Goal: Task Accomplishment & Management: Manage account settings

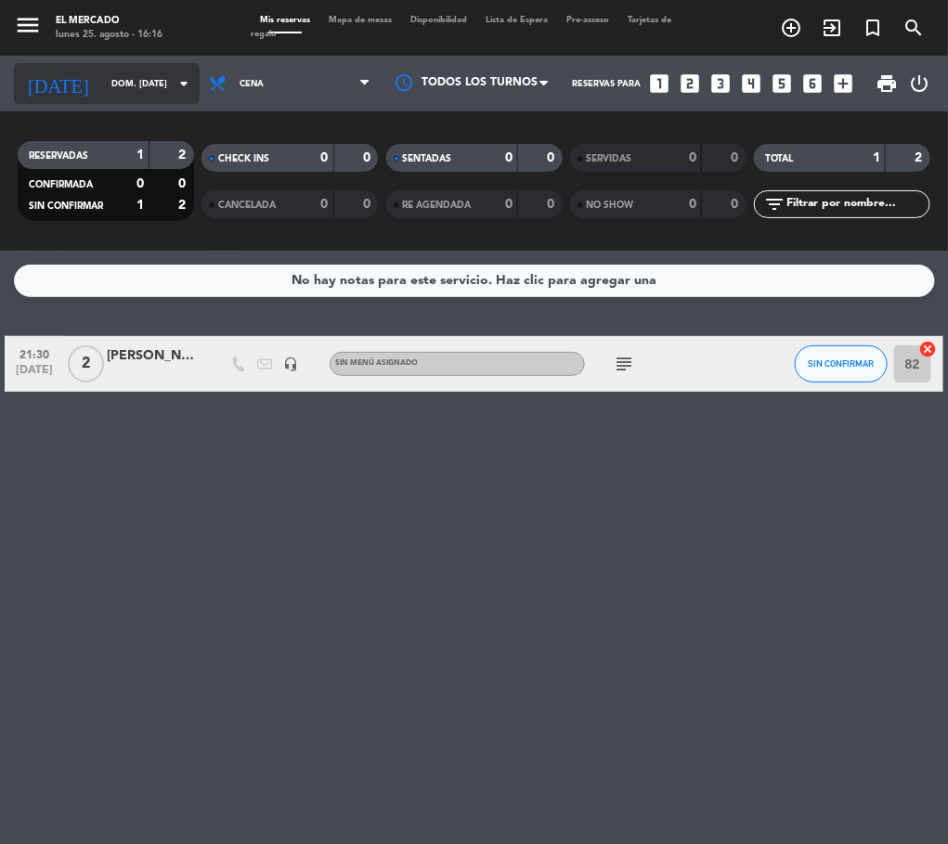
click at [102, 81] on input "dom. [DATE]" at bounding box center [163, 84] width 122 height 29
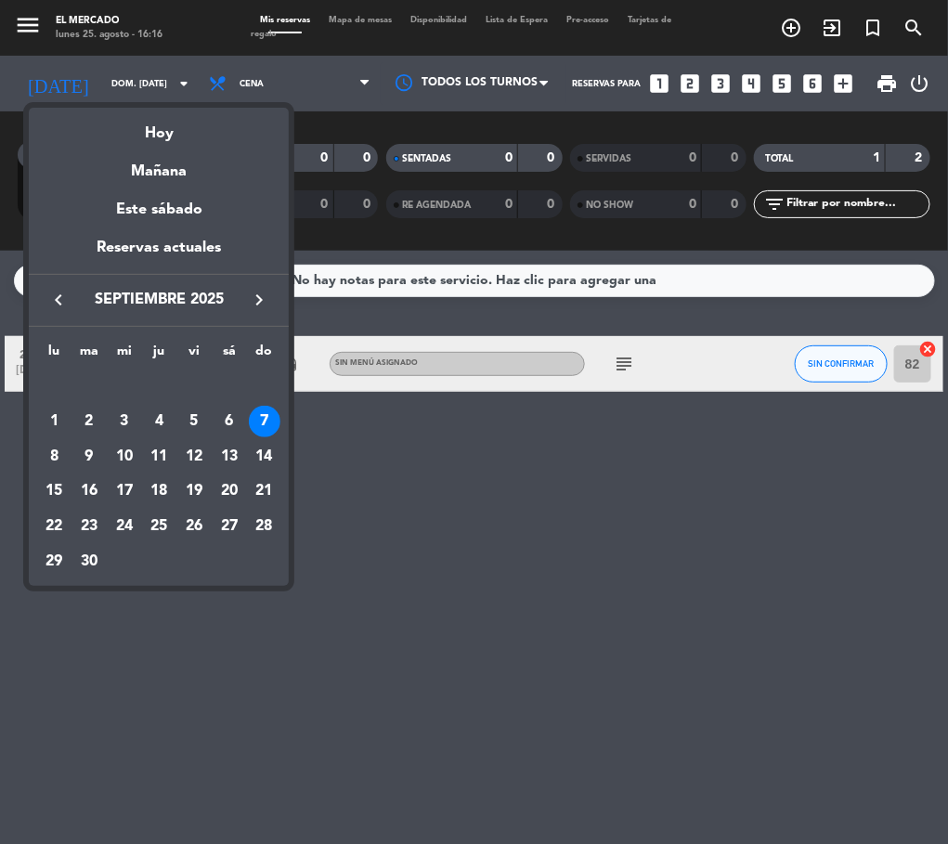
click at [50, 302] on icon "keyboard_arrow_left" at bounding box center [58, 300] width 22 height 22
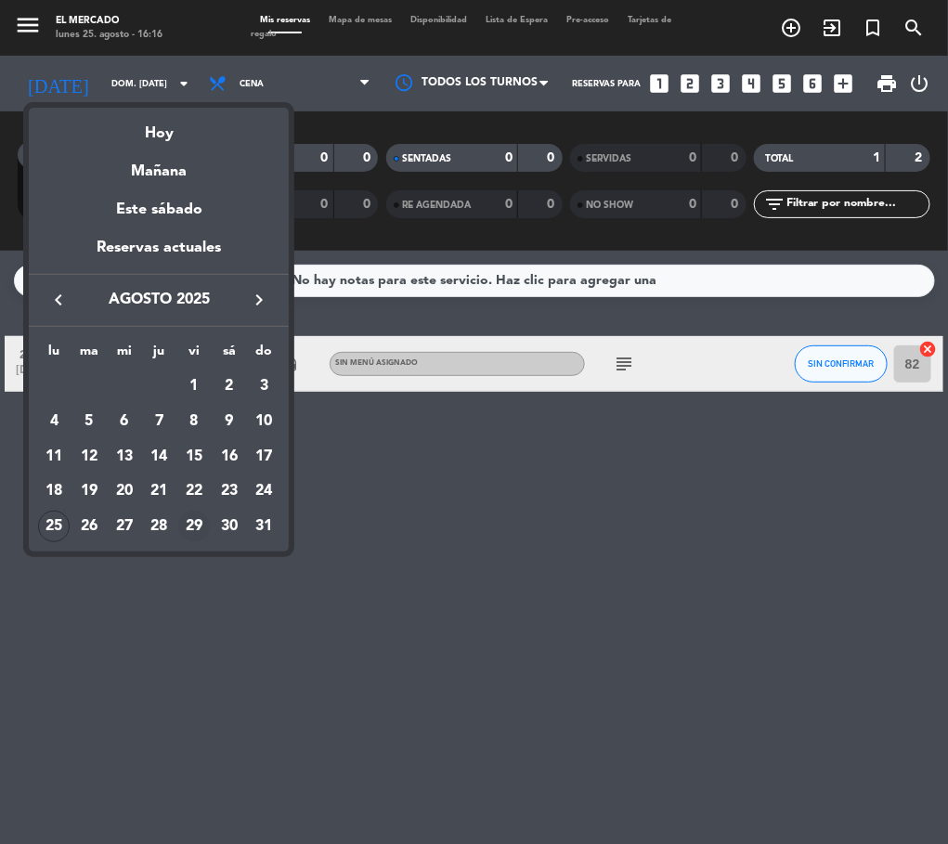
click at [204, 525] on div "29" at bounding box center [194, 527] width 32 height 32
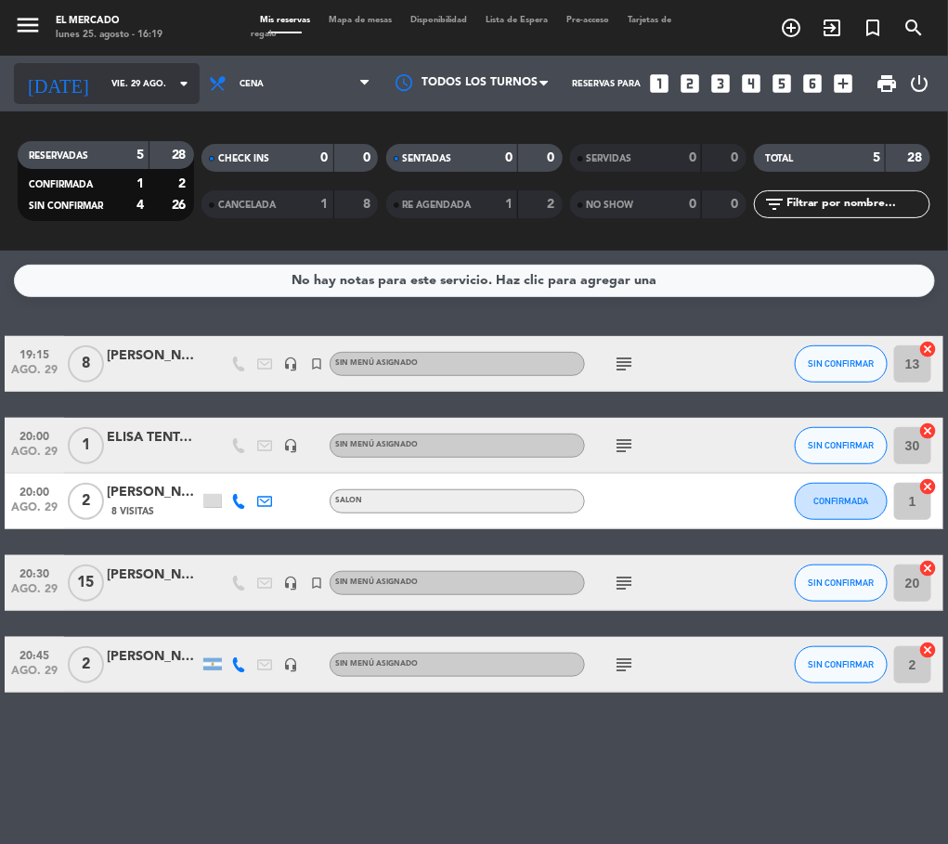
click at [162, 92] on input "vie. 29 ago." at bounding box center [163, 84] width 122 height 29
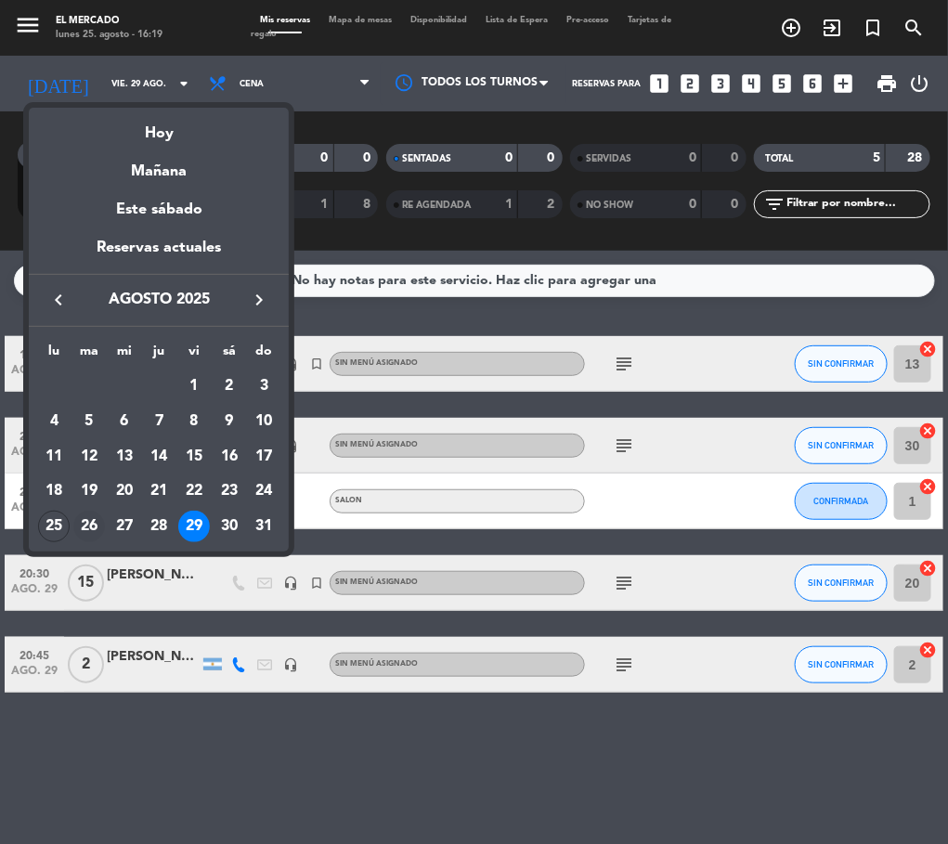
click at [93, 536] on div "26" at bounding box center [89, 527] width 32 height 32
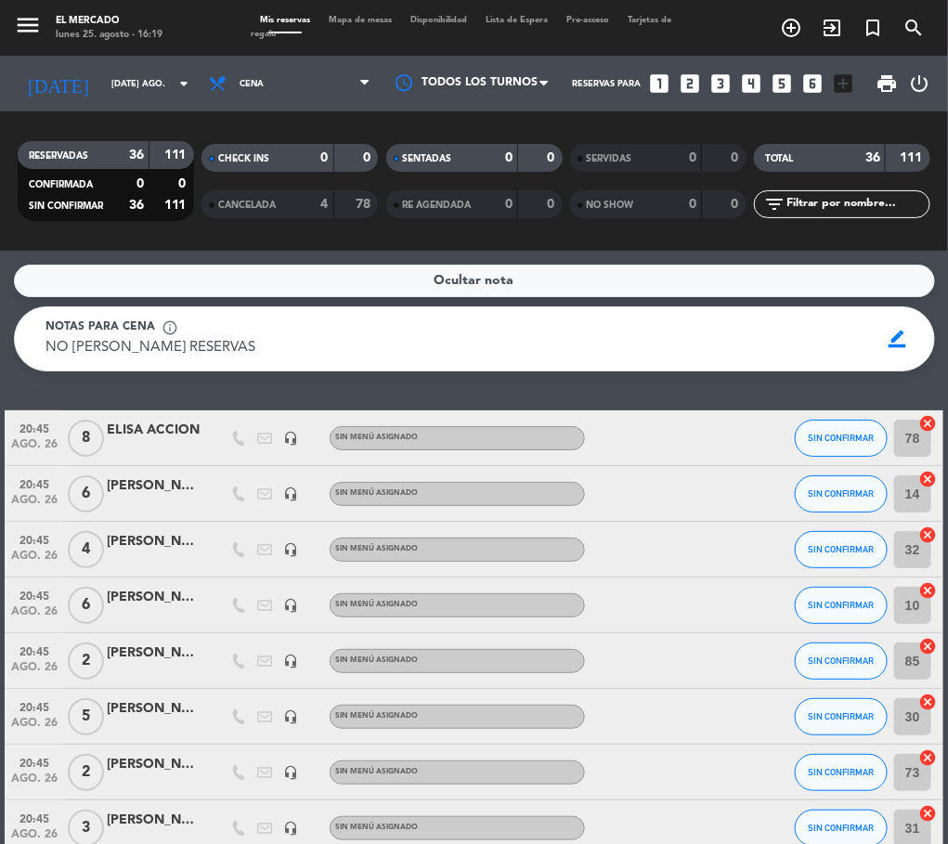
click at [135, 536] on div "[PERSON_NAME] POP UP" at bounding box center [153, 541] width 93 height 21
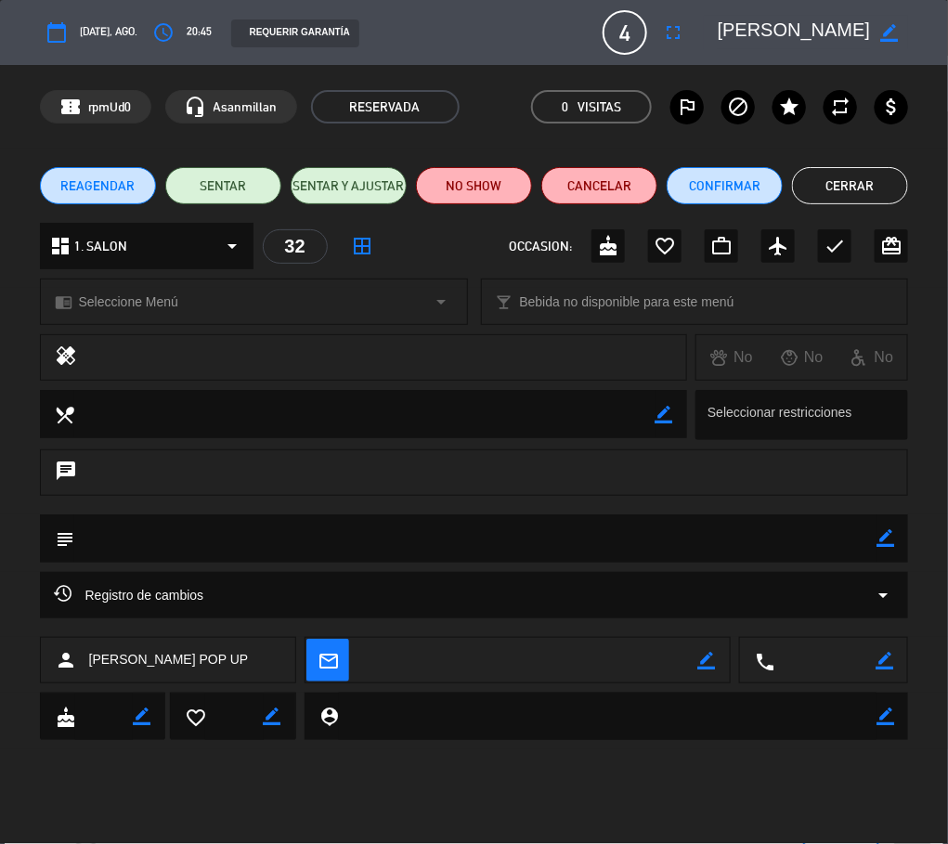
click at [865, 173] on button "Cerrar" at bounding box center [850, 185] width 116 height 37
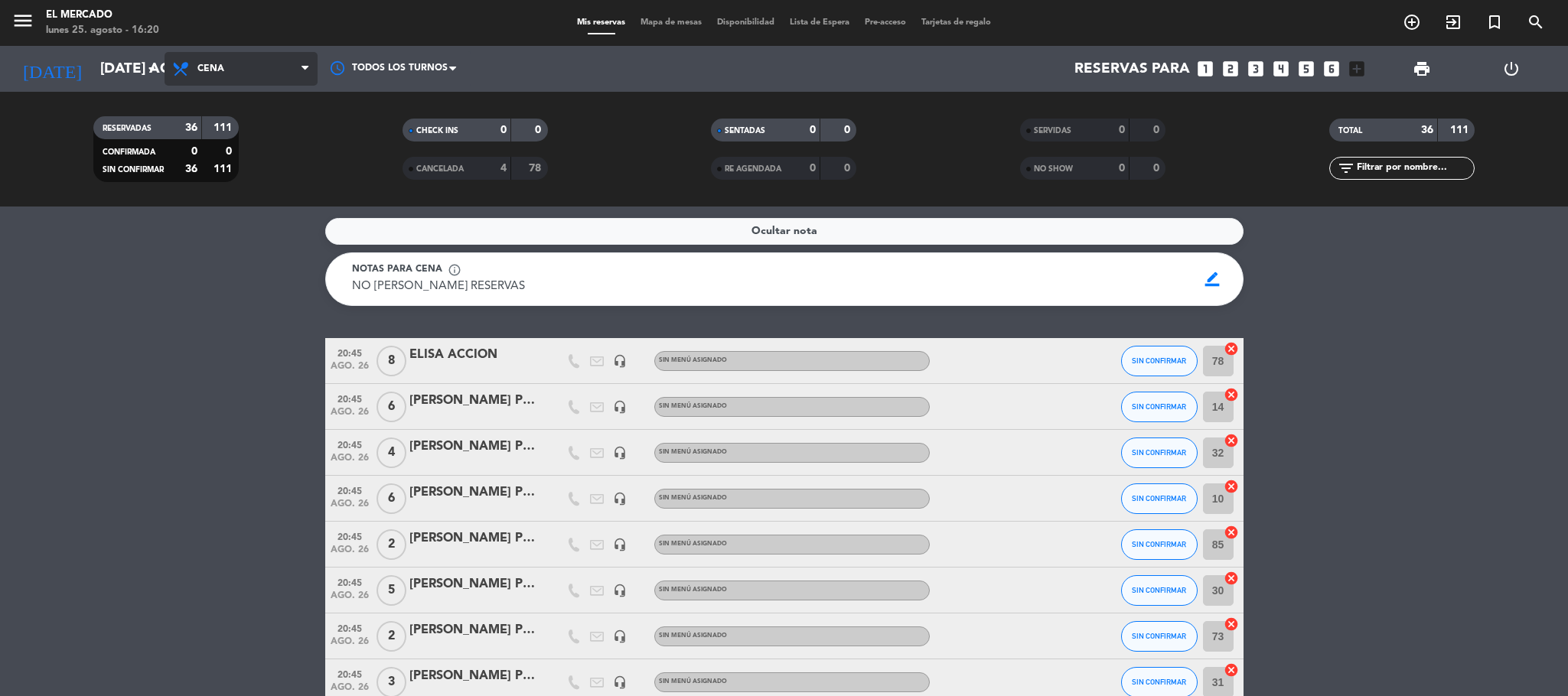
click at [257, 60] on span "Cena" at bounding box center [241, 68] width 153 height 34
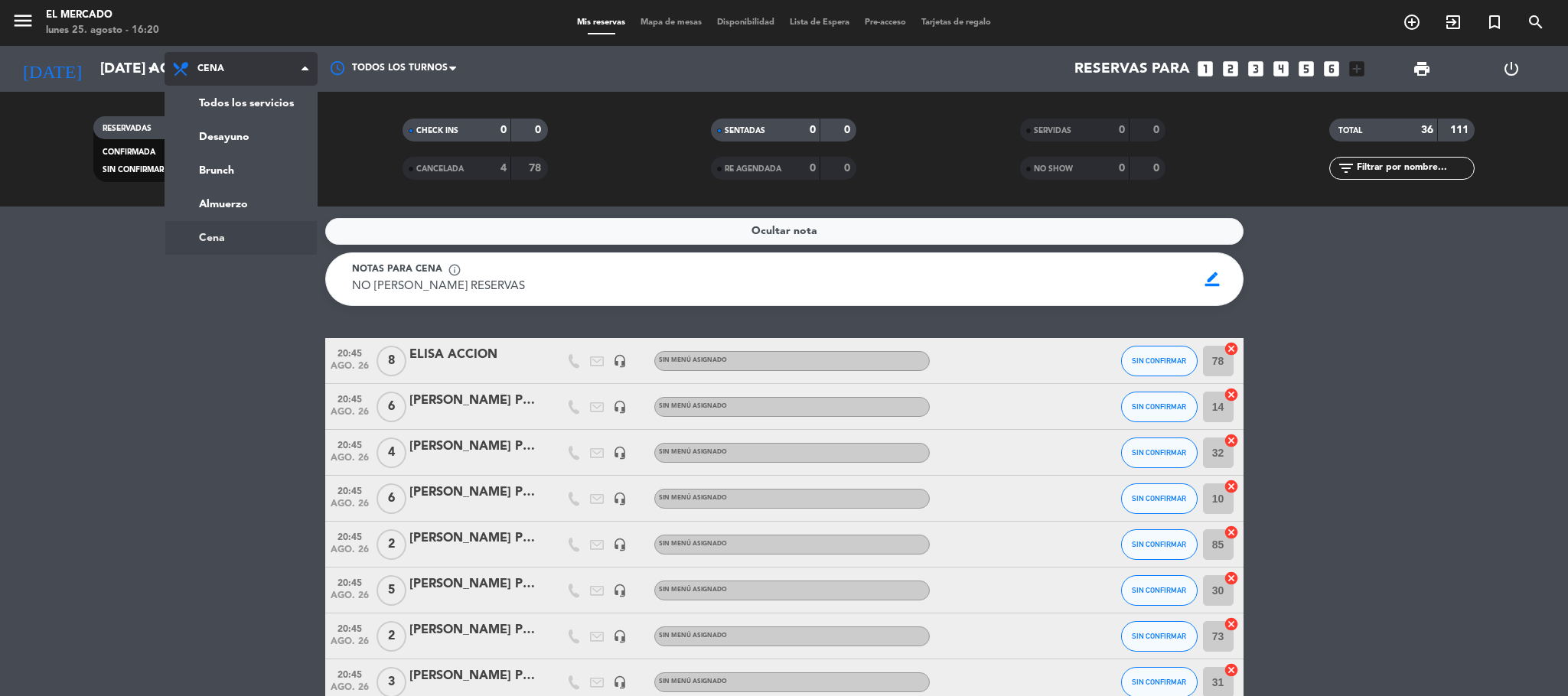
click at [208, 225] on ng-component "menu El [PERSON_NAME] lunes 25. agosto - 16:20 Mis reservas Mapa de mesas Dispo…" at bounding box center [784, 348] width 1568 height 696
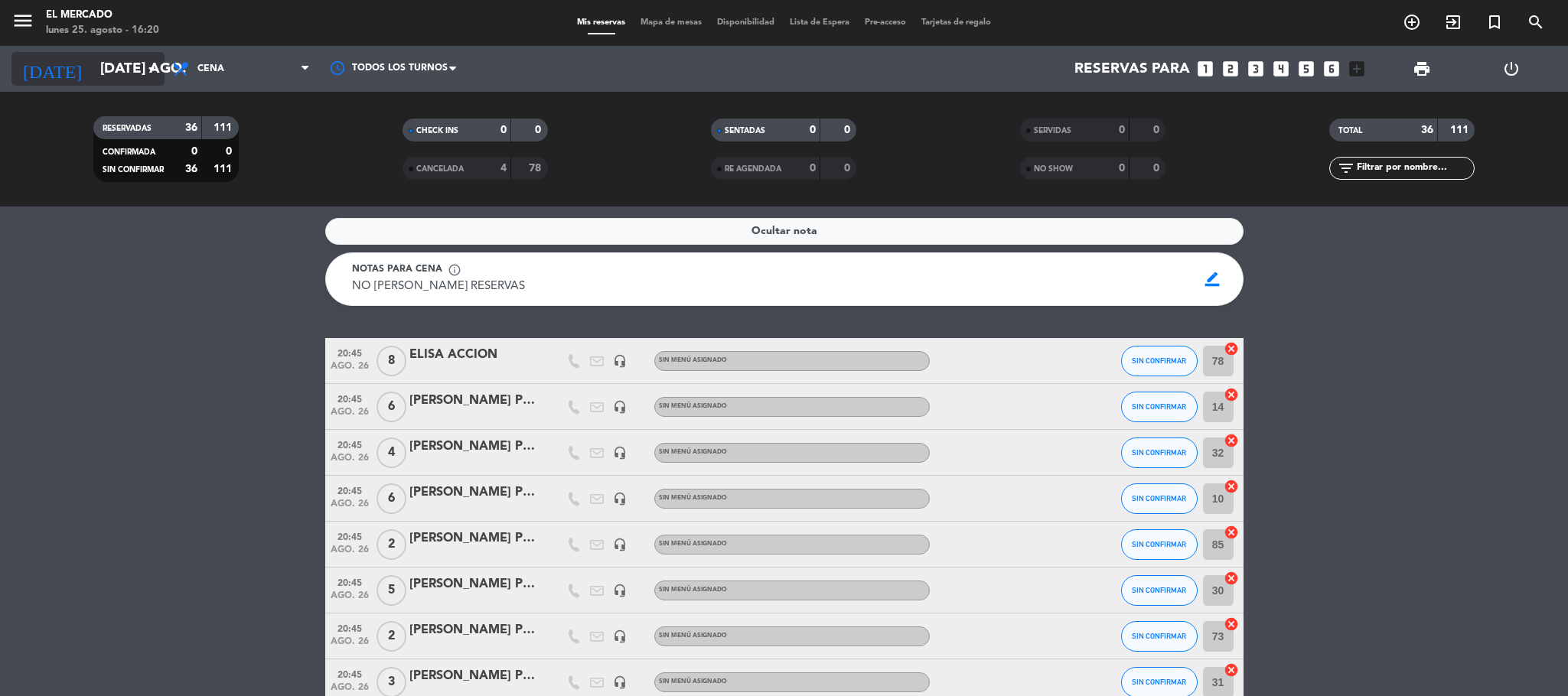
click at [135, 58] on input "[DATE] ago." at bounding box center [185, 68] width 185 height 32
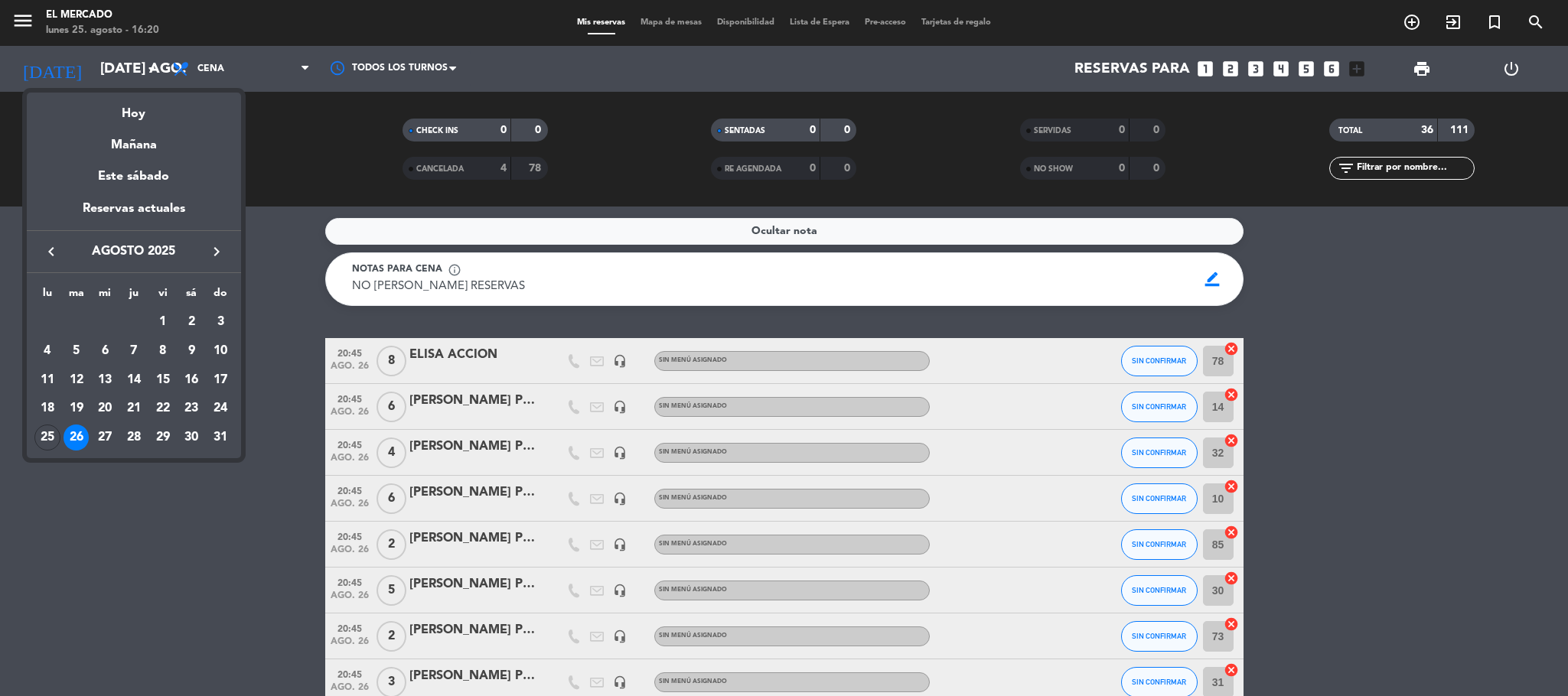
click at [77, 441] on div "26" at bounding box center [77, 438] width 26 height 26
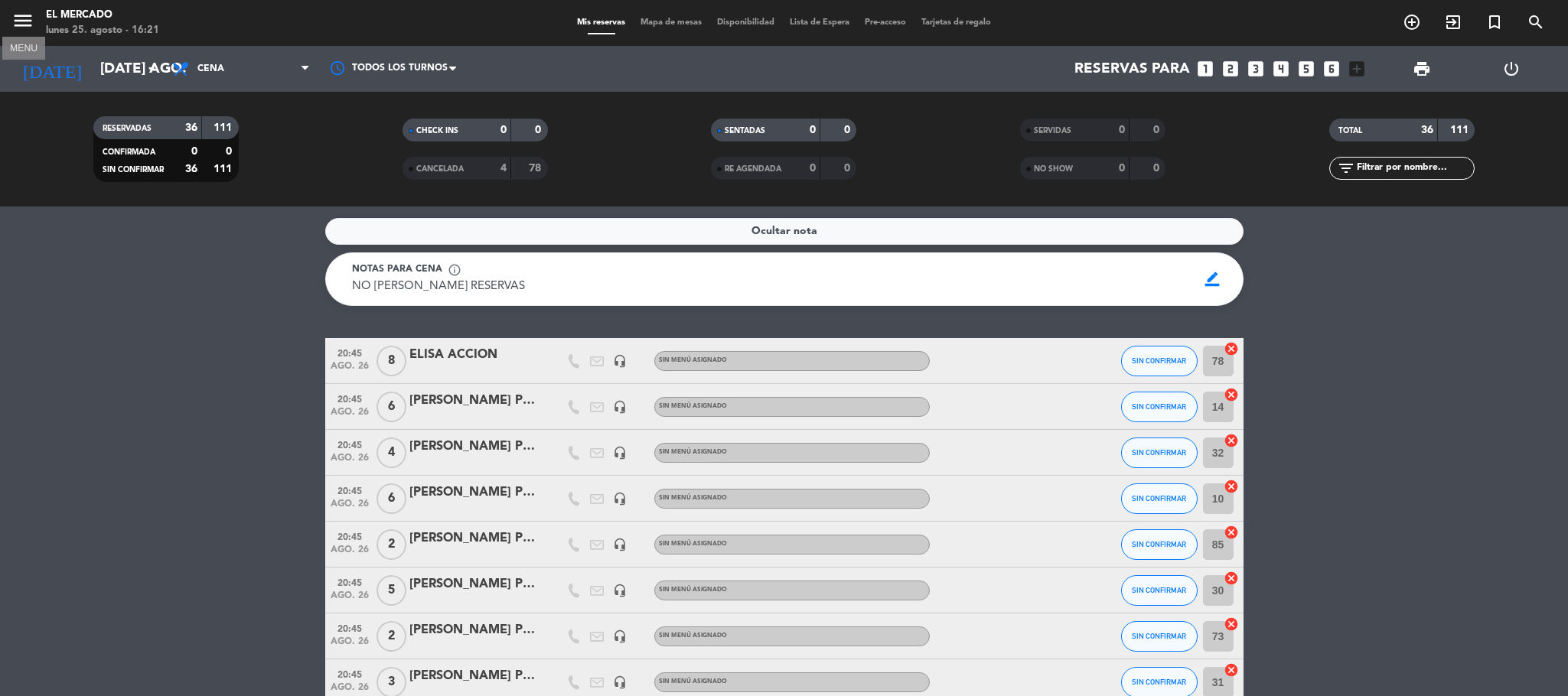
click at [23, 21] on icon "menu" at bounding box center [23, 21] width 23 height 23
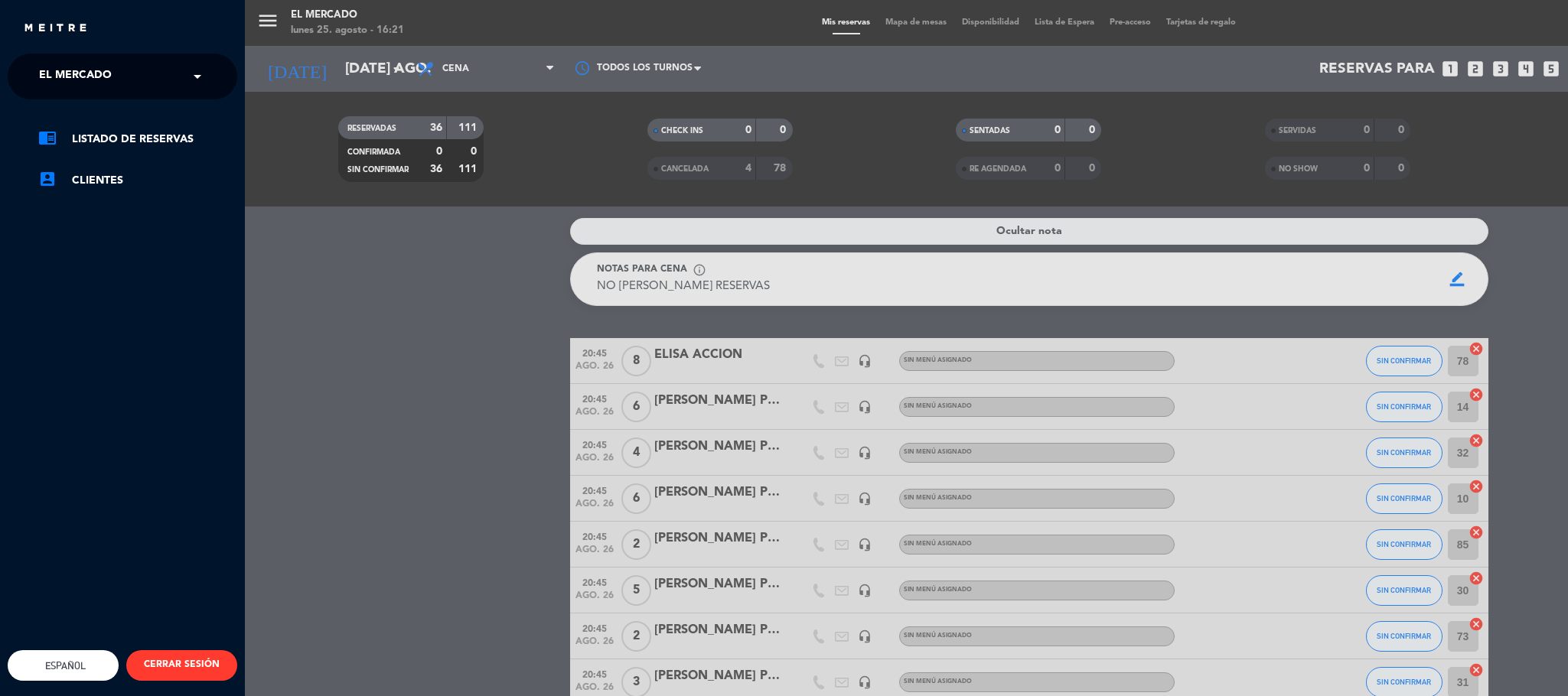
click at [264, 18] on div "menu El [PERSON_NAME] lunes 25. agosto - 16:21 Mis reservas Mapa de mesas Dispo…" at bounding box center [1028, 348] width 1568 height 696
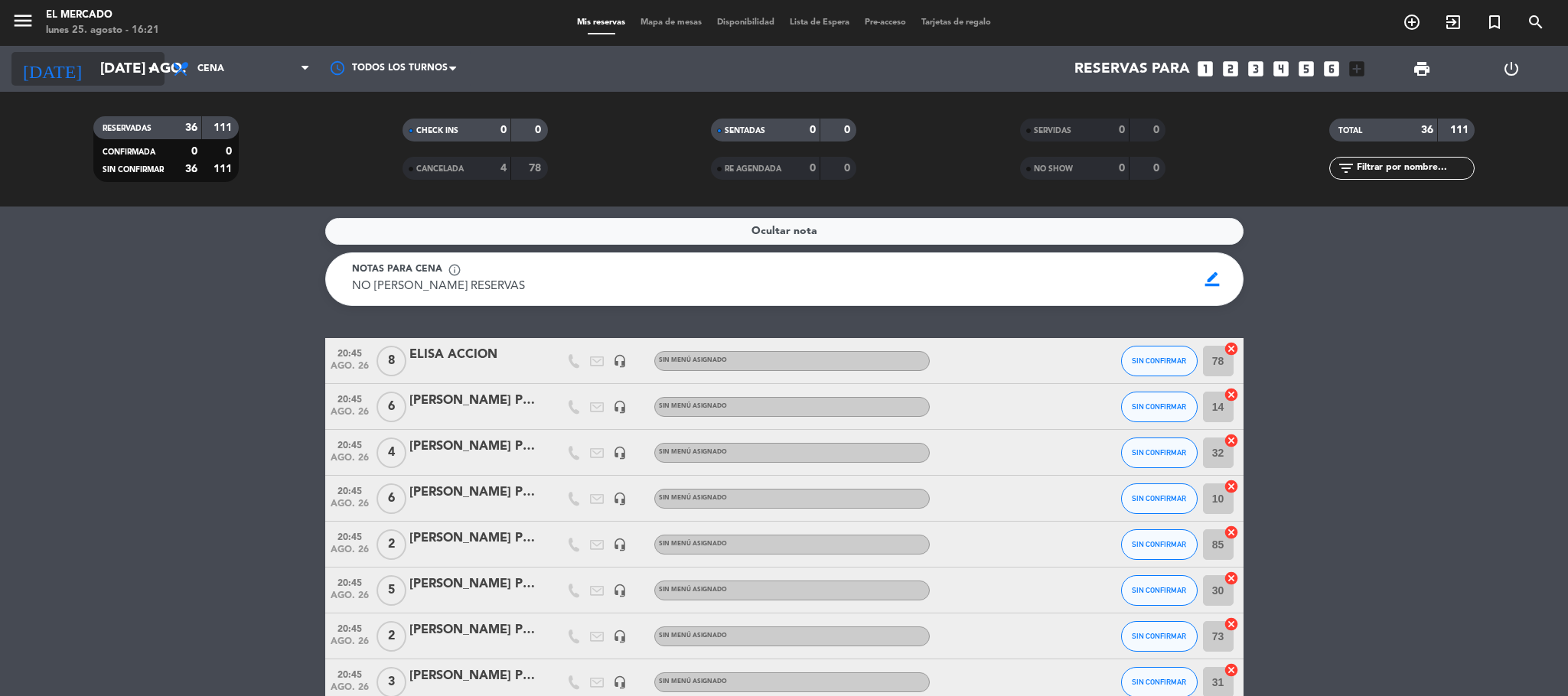
click at [155, 78] on input "[DATE] ago." at bounding box center [185, 68] width 185 height 32
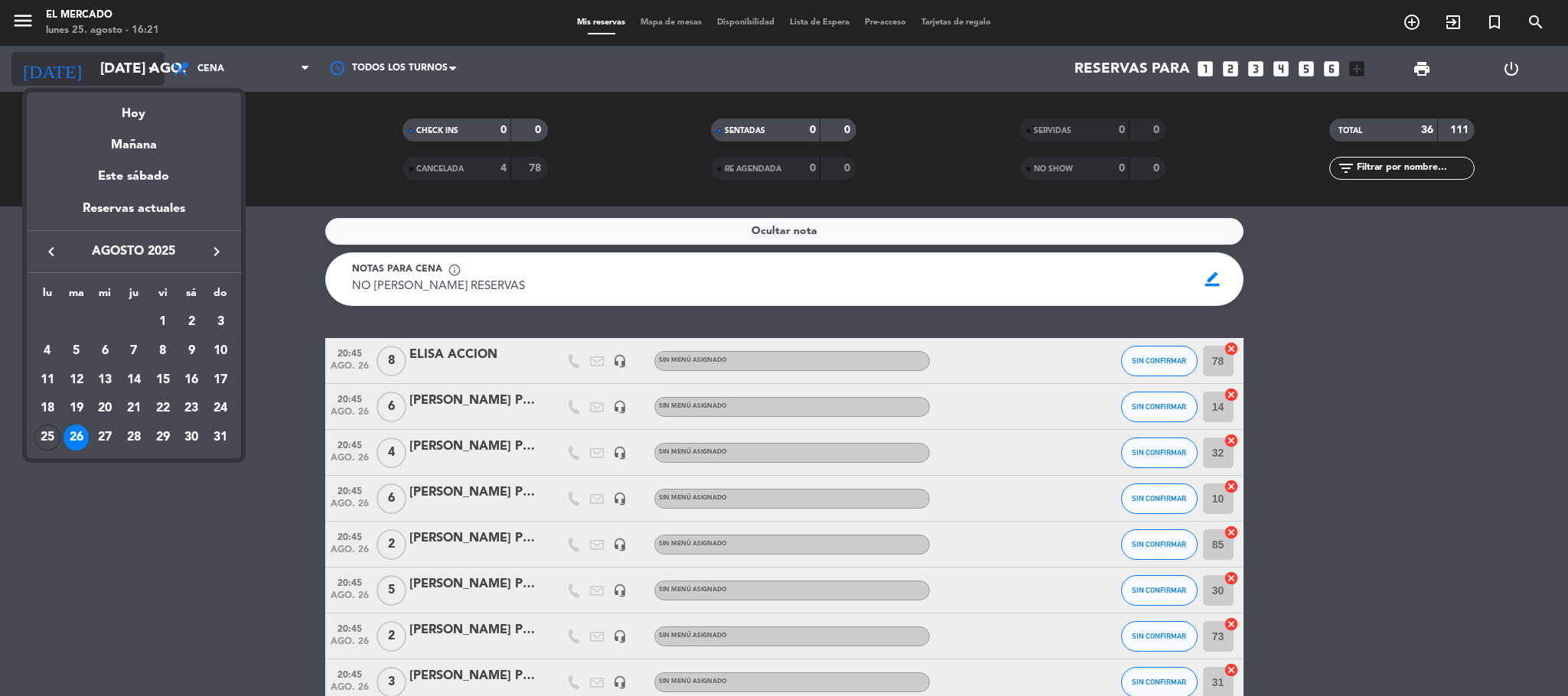
click at [155, 78] on div at bounding box center [784, 348] width 1568 height 696
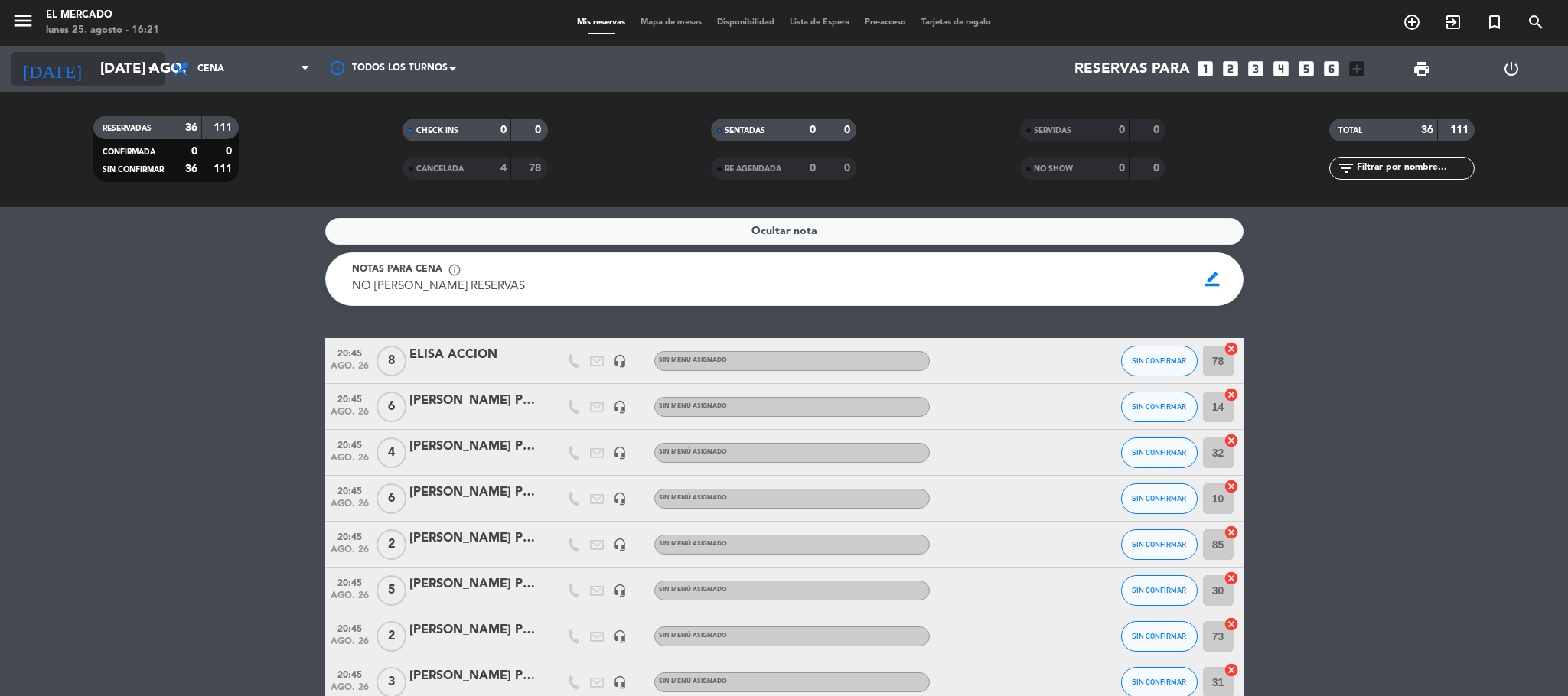
click at [155, 78] on input "[DATE] ago." at bounding box center [185, 68] width 185 height 32
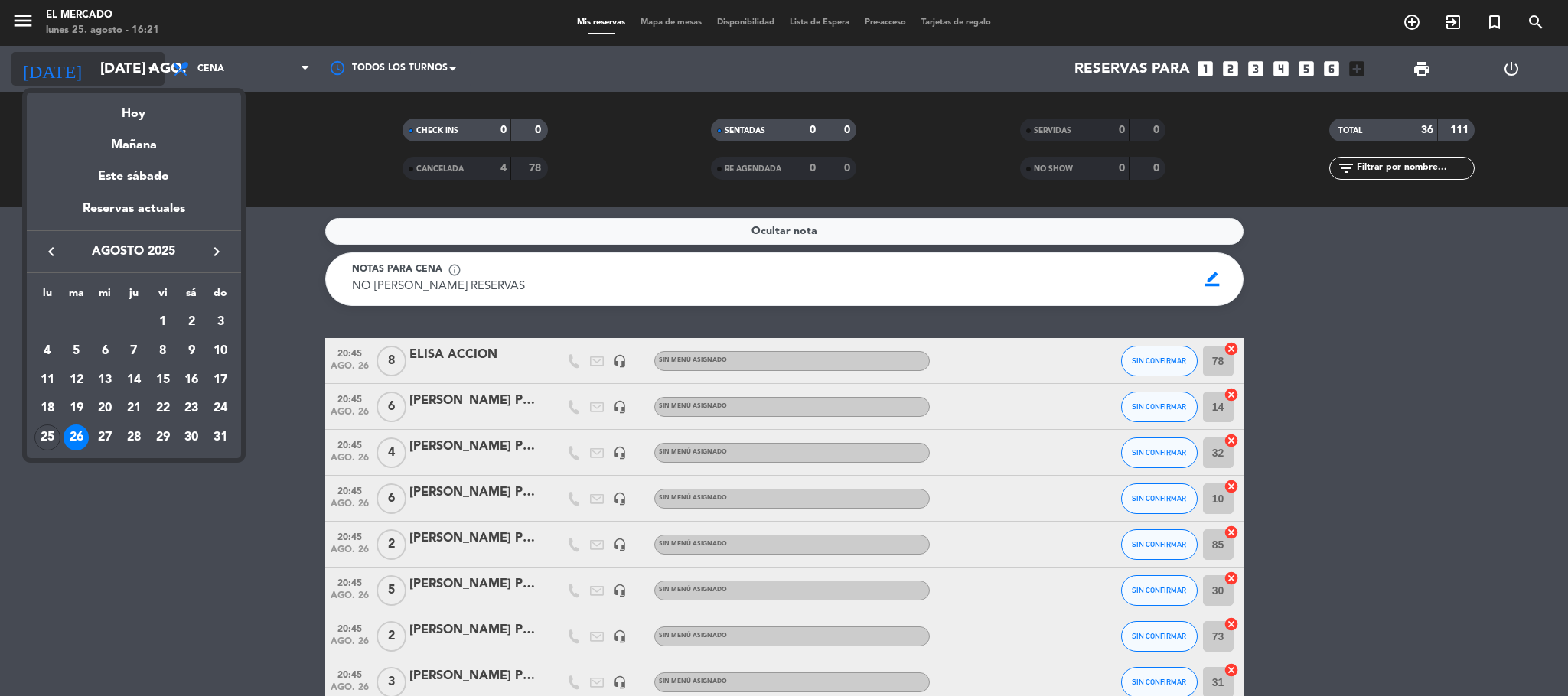
click at [155, 78] on div at bounding box center [784, 348] width 1568 height 696
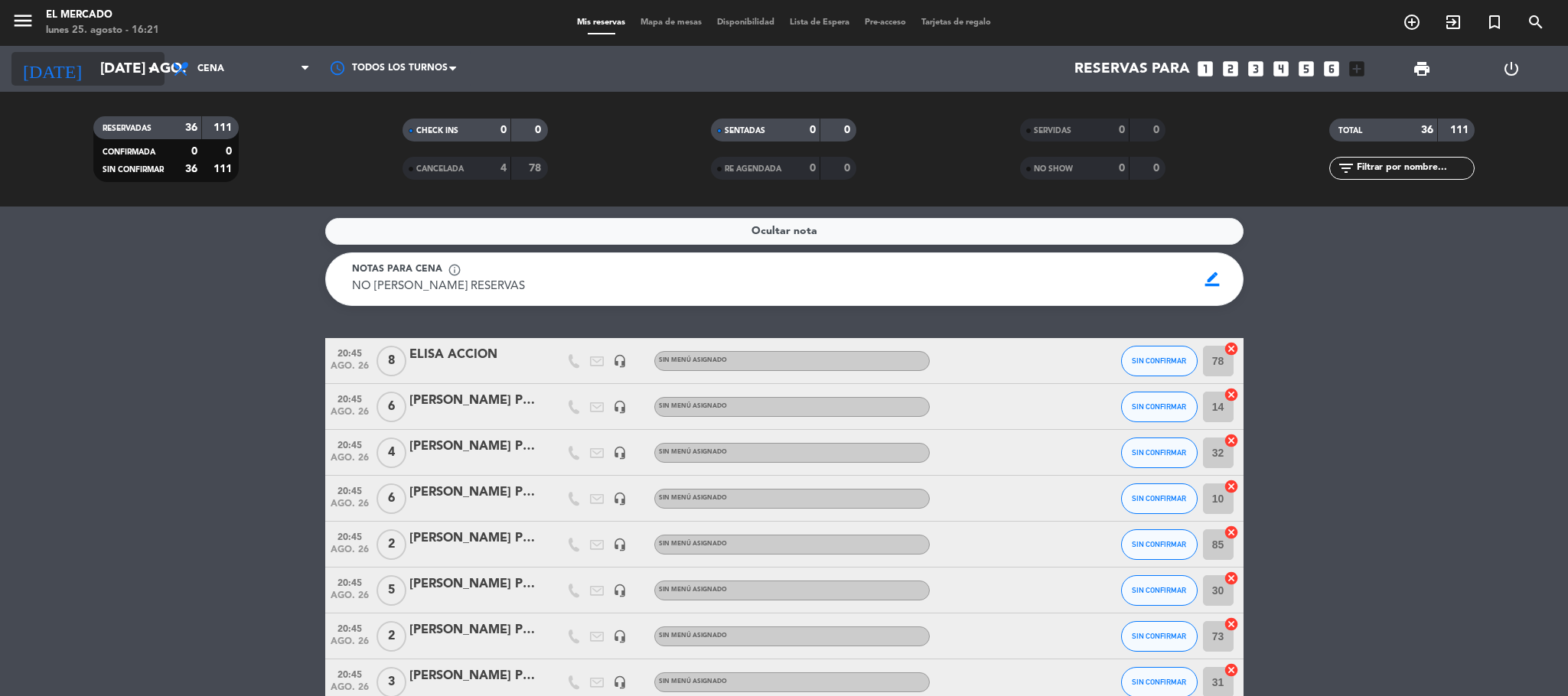
click at [122, 63] on input "[DATE] ago." at bounding box center [185, 68] width 185 height 32
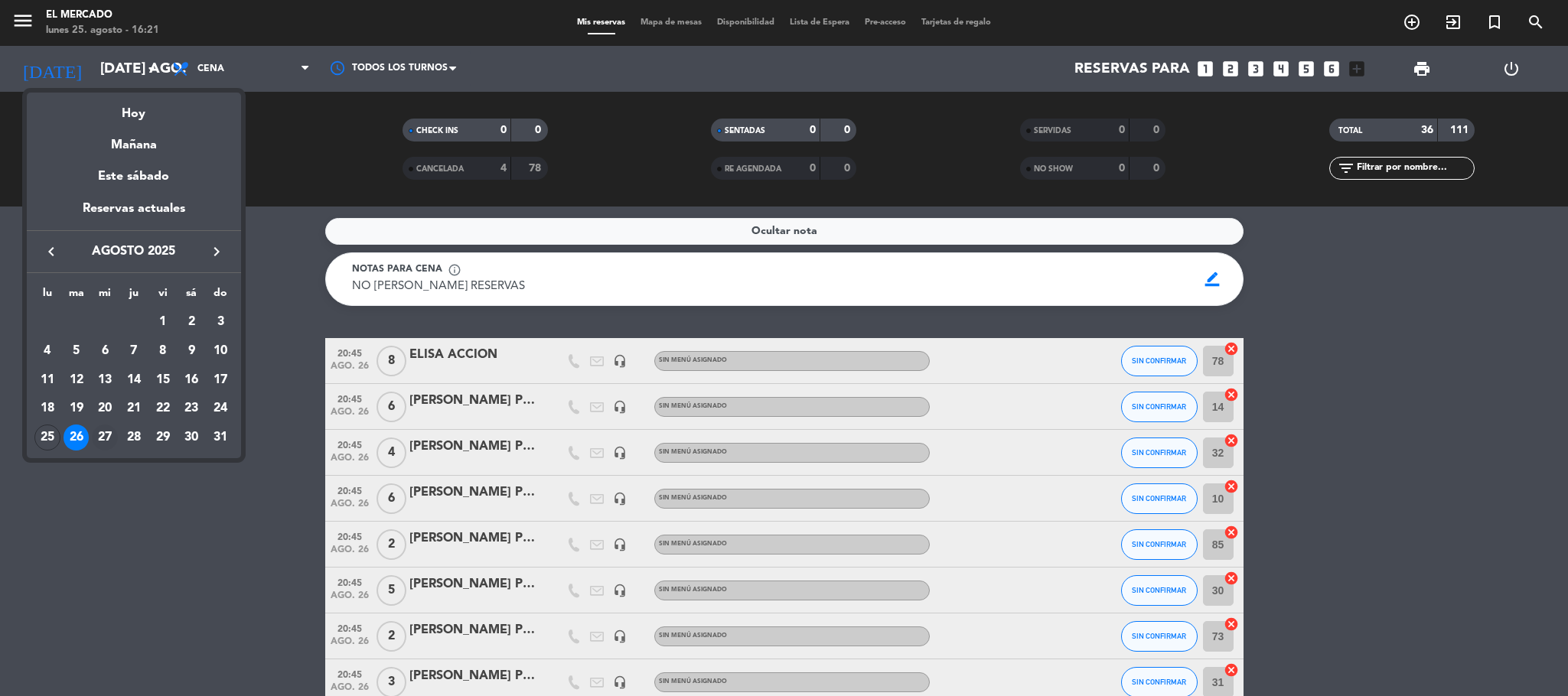
click at [103, 435] on div "27" at bounding box center [105, 438] width 26 height 26
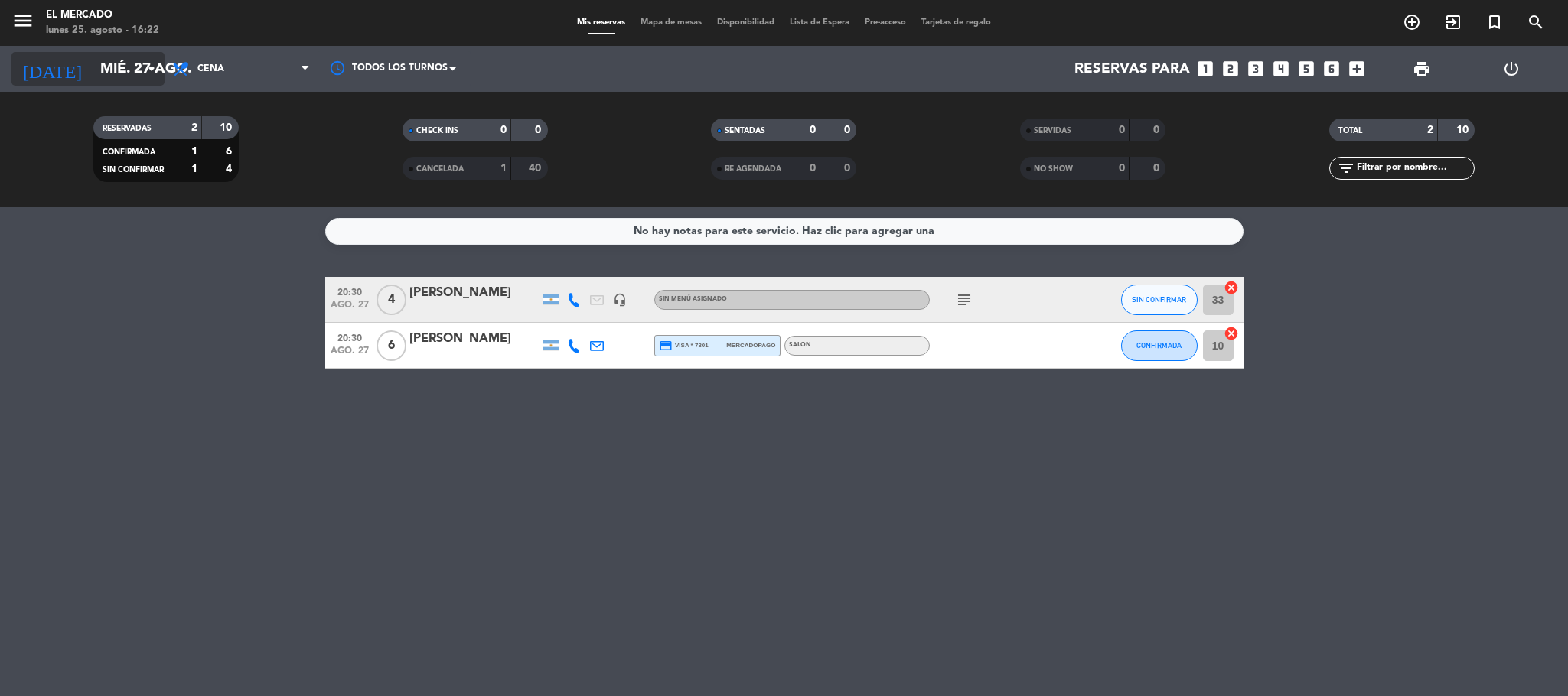
click at [135, 71] on input "mié. 27 ago." at bounding box center [185, 68] width 185 height 32
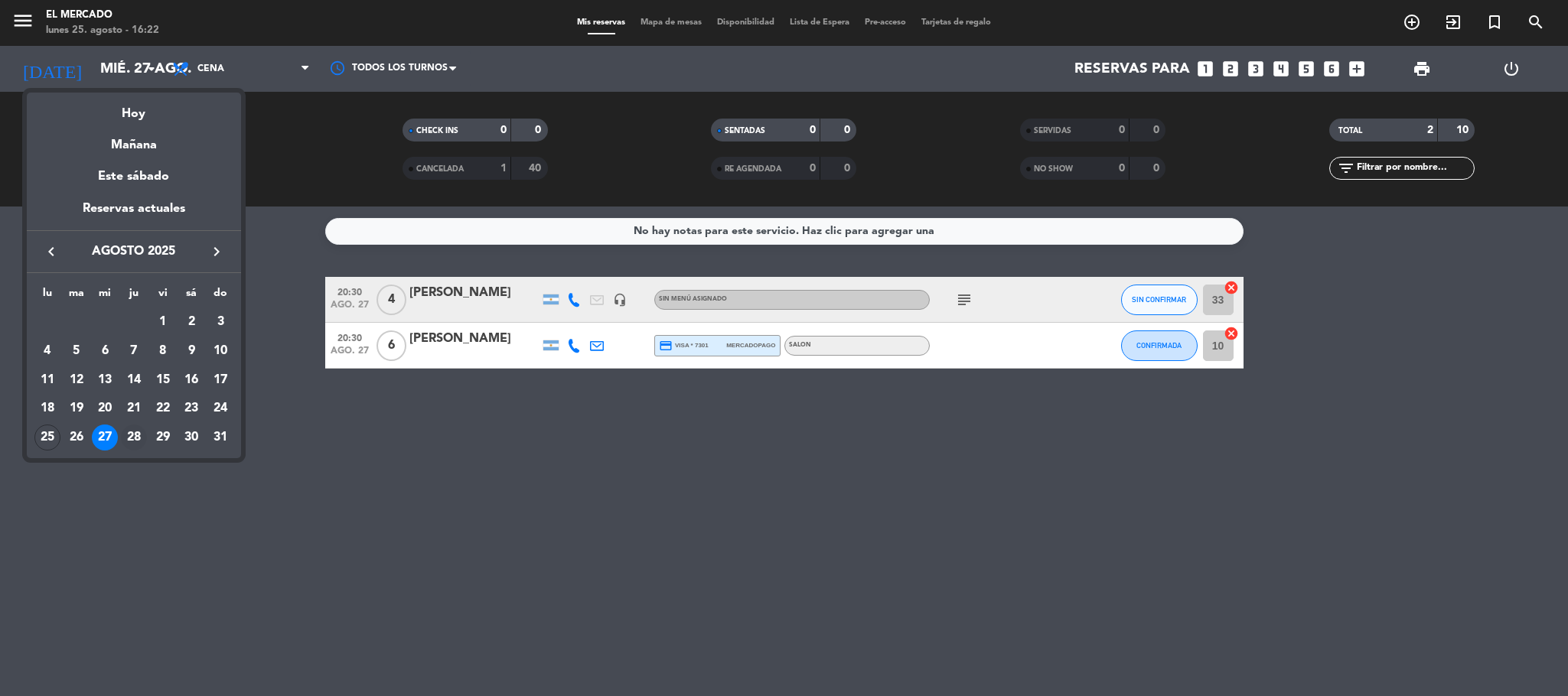
click at [136, 432] on div "28" at bounding box center [134, 438] width 26 height 26
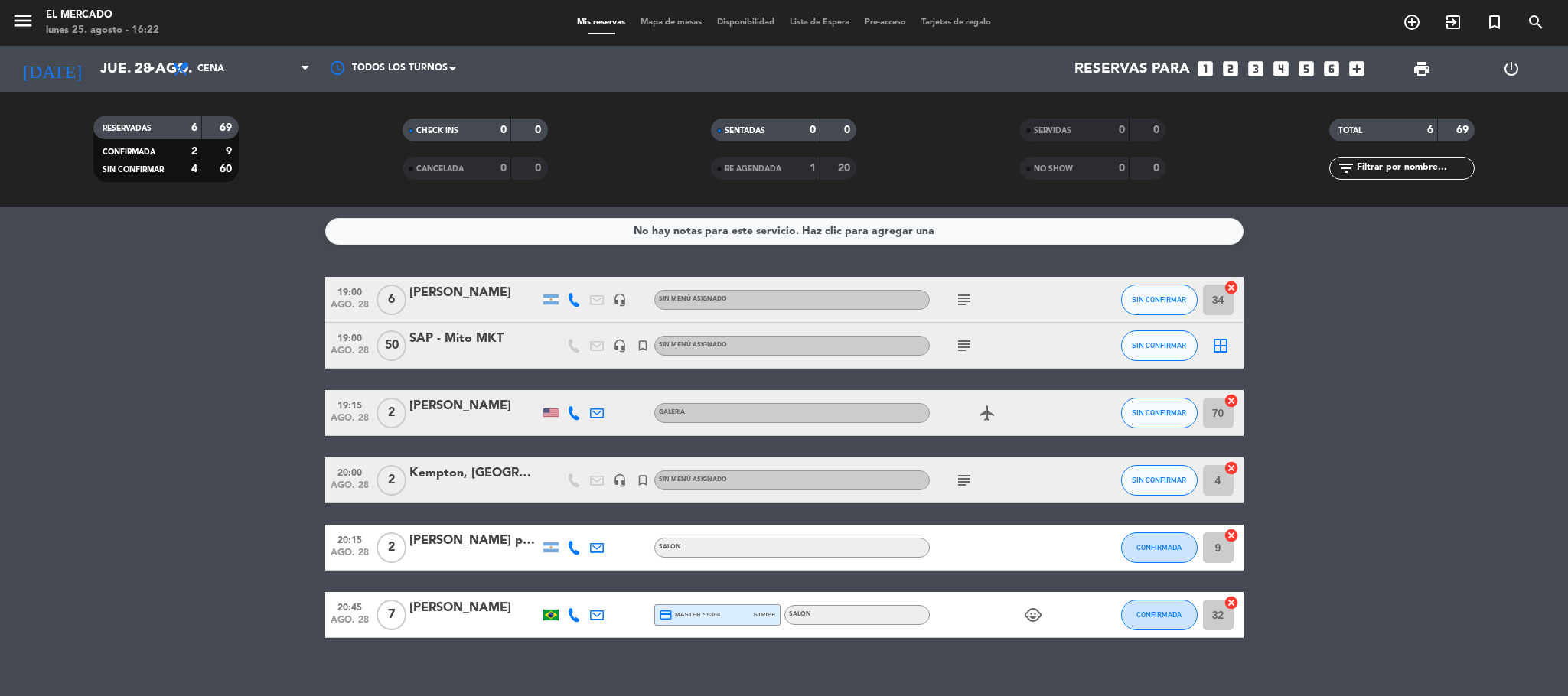
click at [780, 347] on icon "subject" at bounding box center [964, 346] width 18 height 18
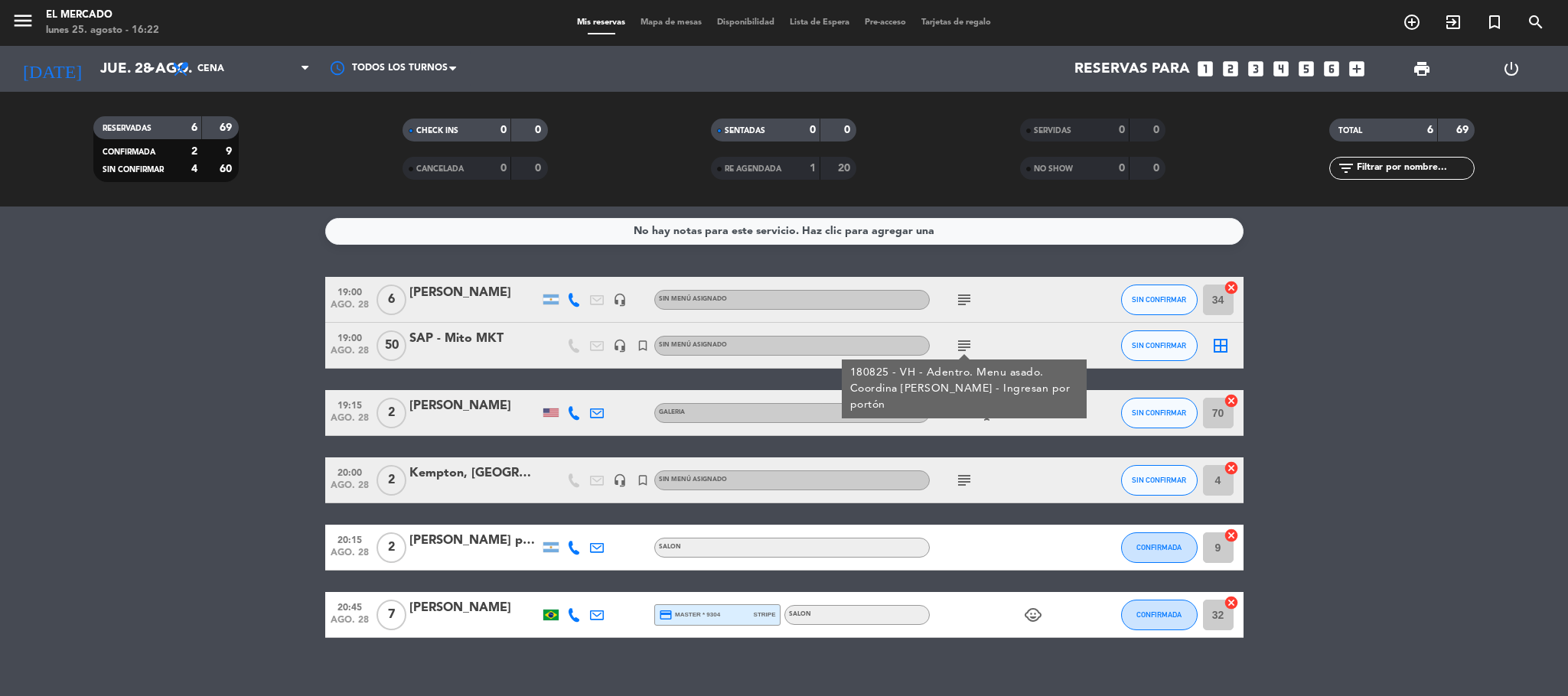
click at [780, 338] on icon "subject" at bounding box center [964, 346] width 18 height 18
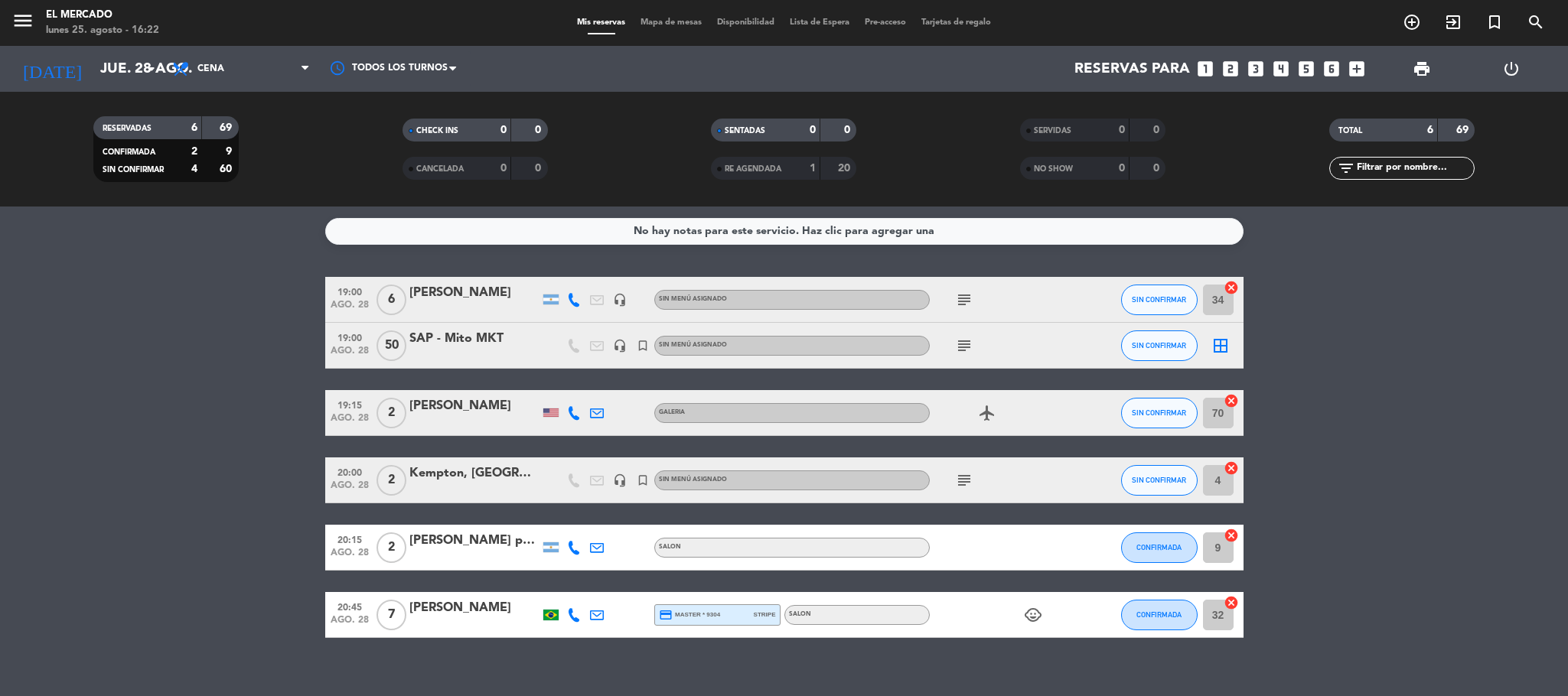
click at [780, 292] on icon "subject" at bounding box center [964, 300] width 18 height 18
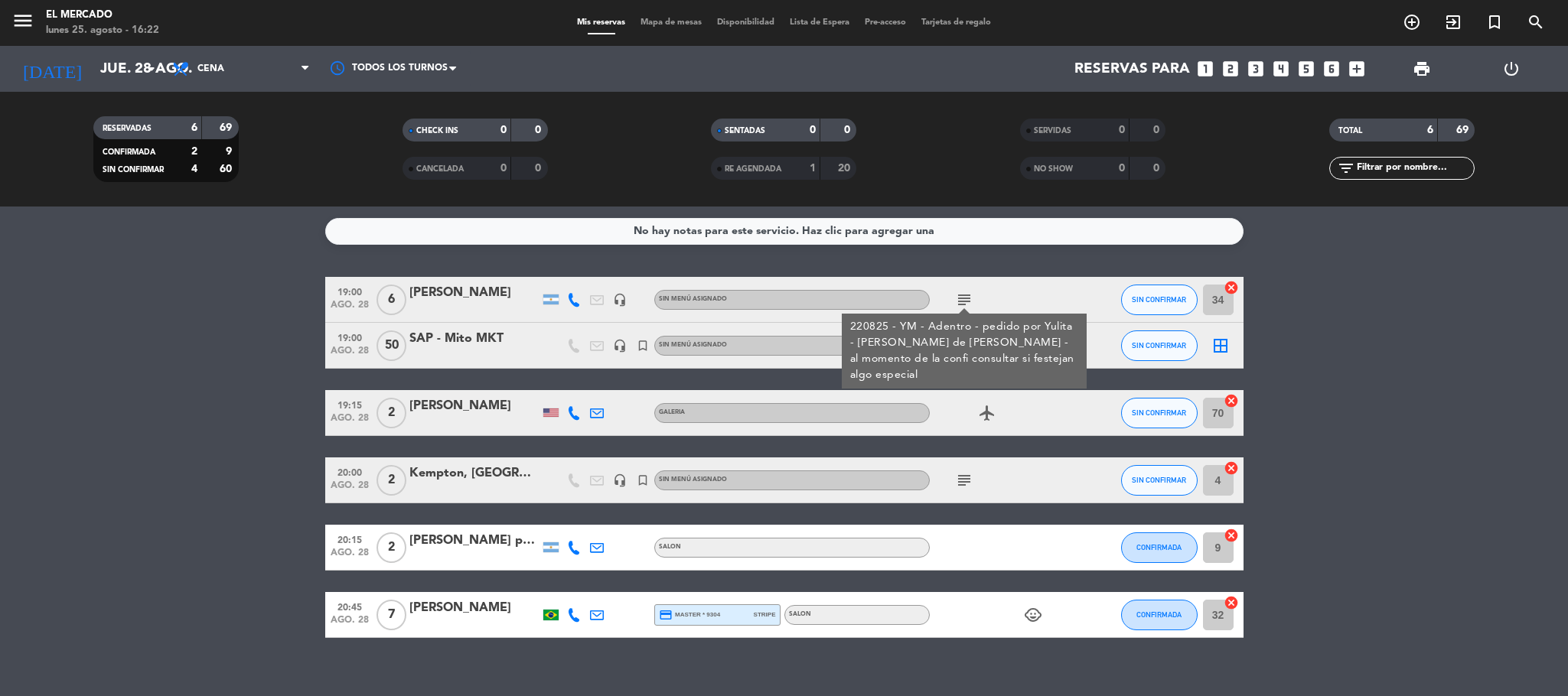
click at [780, 292] on icon "subject" at bounding box center [964, 300] width 18 height 18
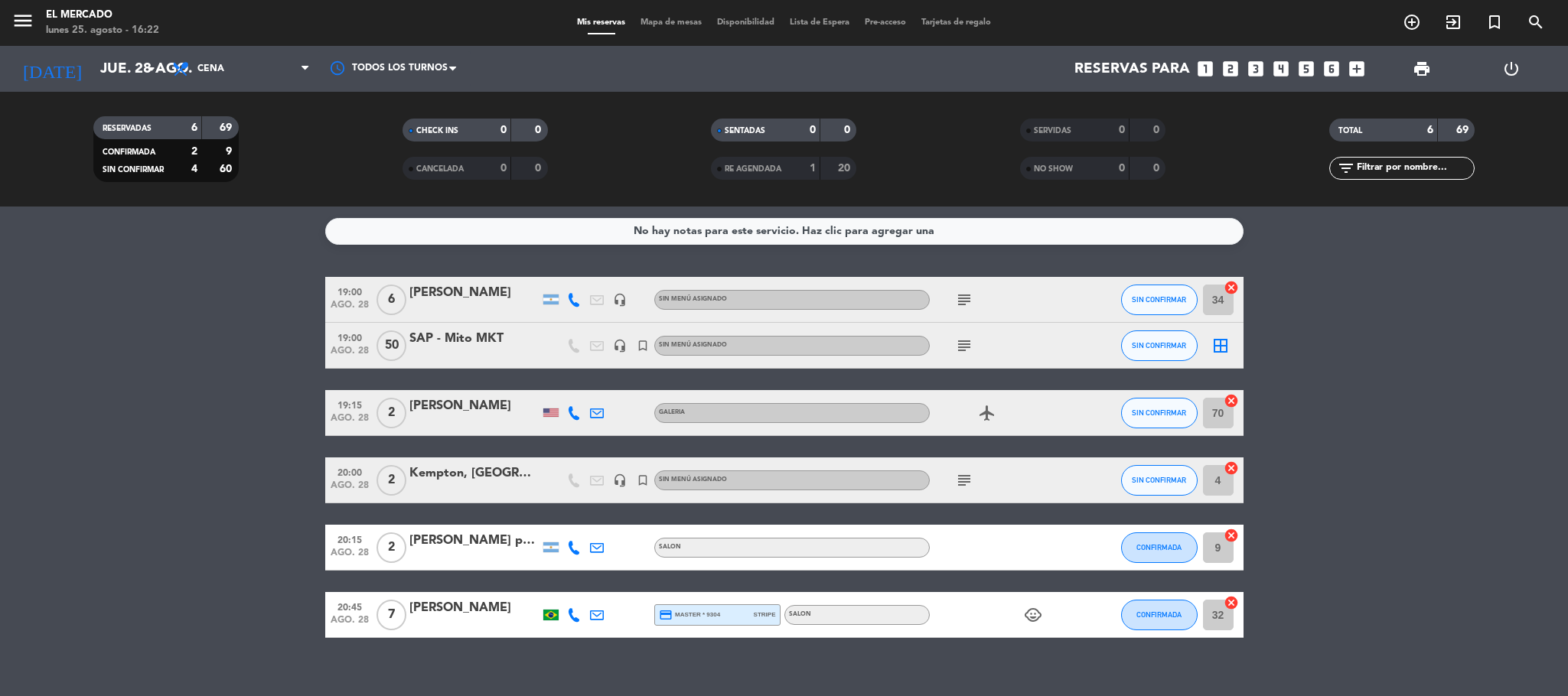
click at [780, 347] on icon "subject" at bounding box center [964, 346] width 18 height 18
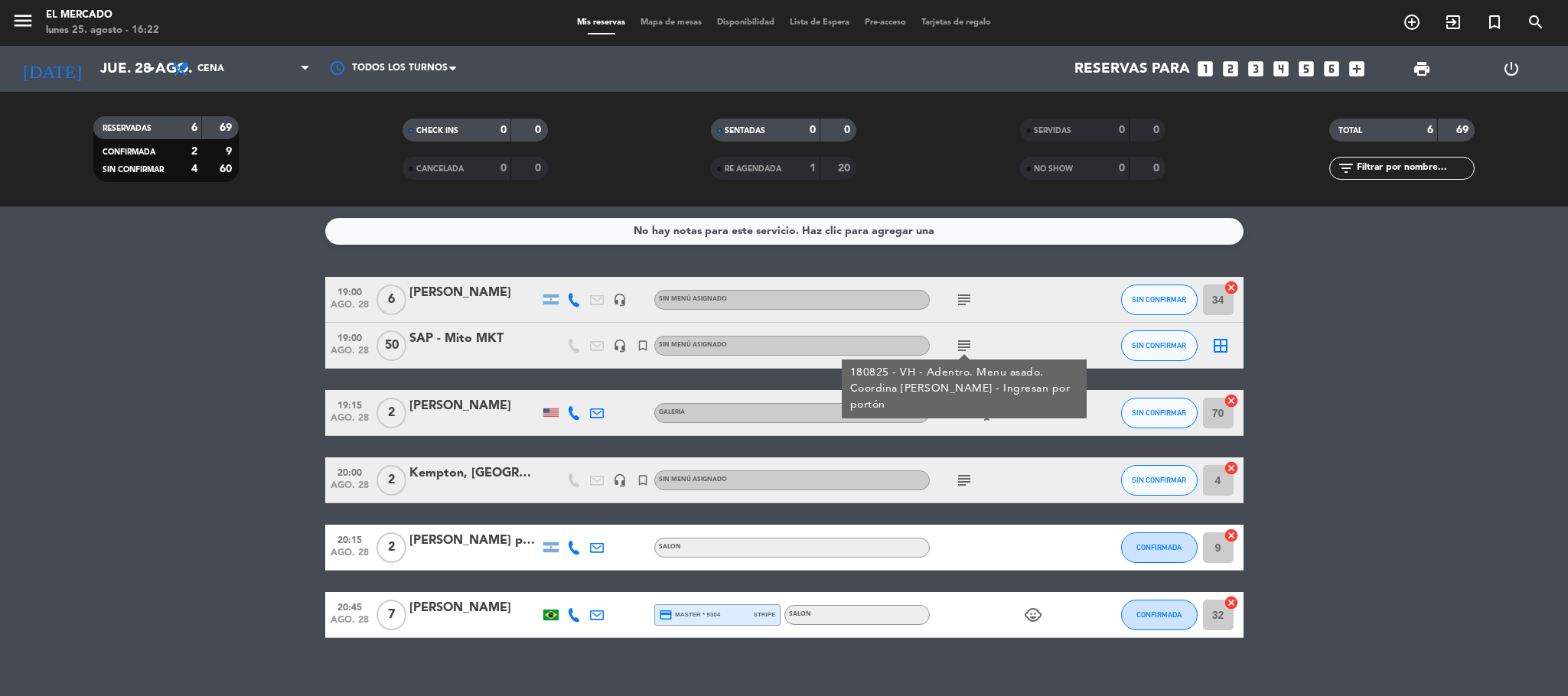
click at [780, 347] on icon "subject" at bounding box center [964, 346] width 18 height 18
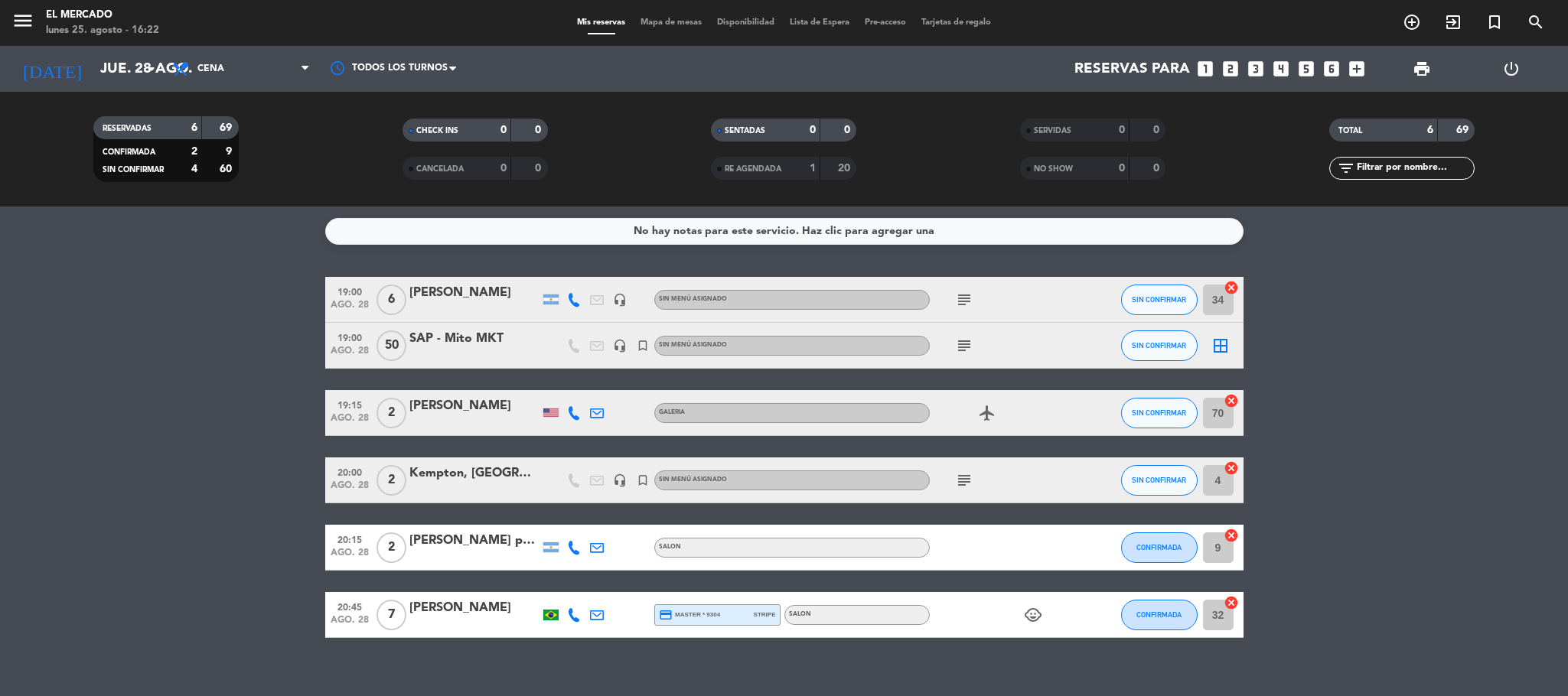
click at [780, 471] on icon "subject" at bounding box center [964, 480] width 18 height 18
click at [780, 299] on icon "subject" at bounding box center [964, 300] width 18 height 18
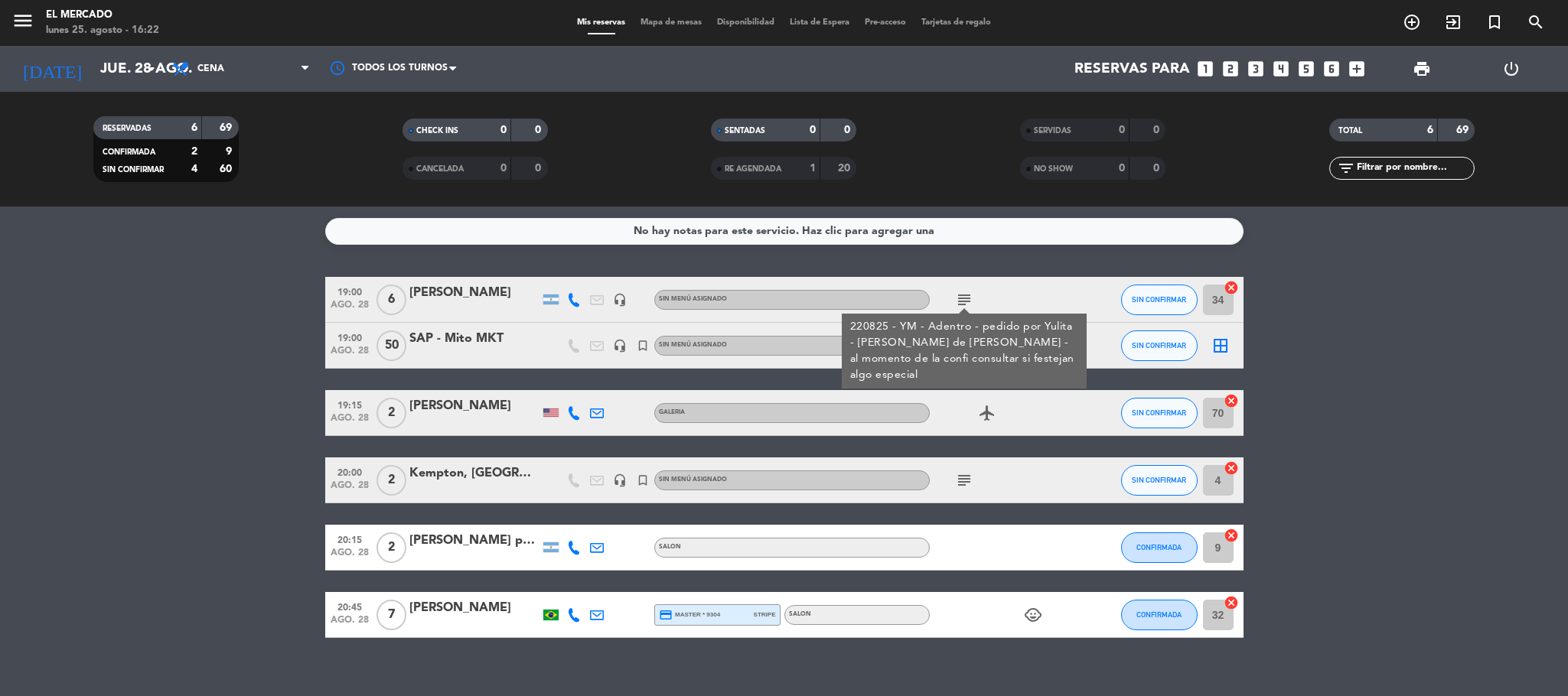
click at [780, 299] on icon "subject" at bounding box center [964, 300] width 18 height 18
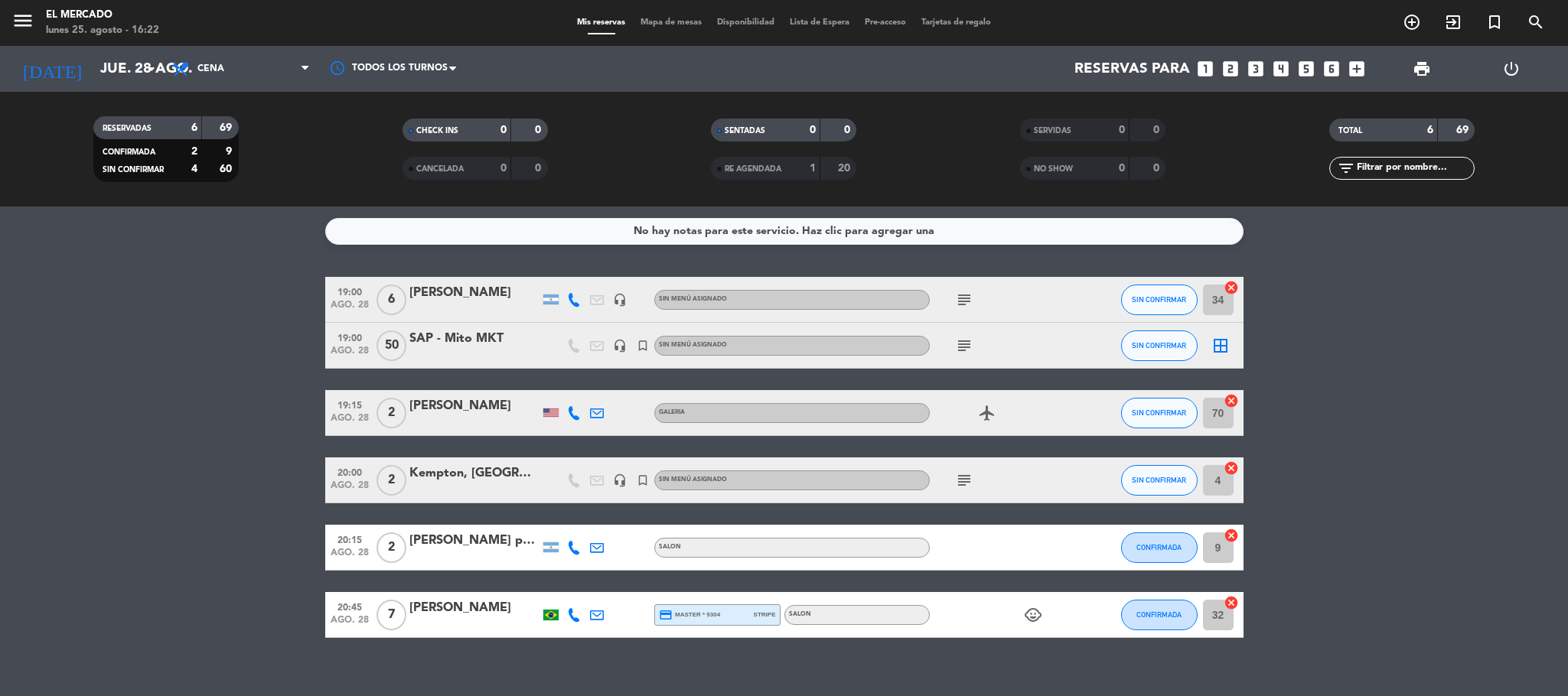
click at [780, 349] on icon "subject" at bounding box center [964, 346] width 18 height 18
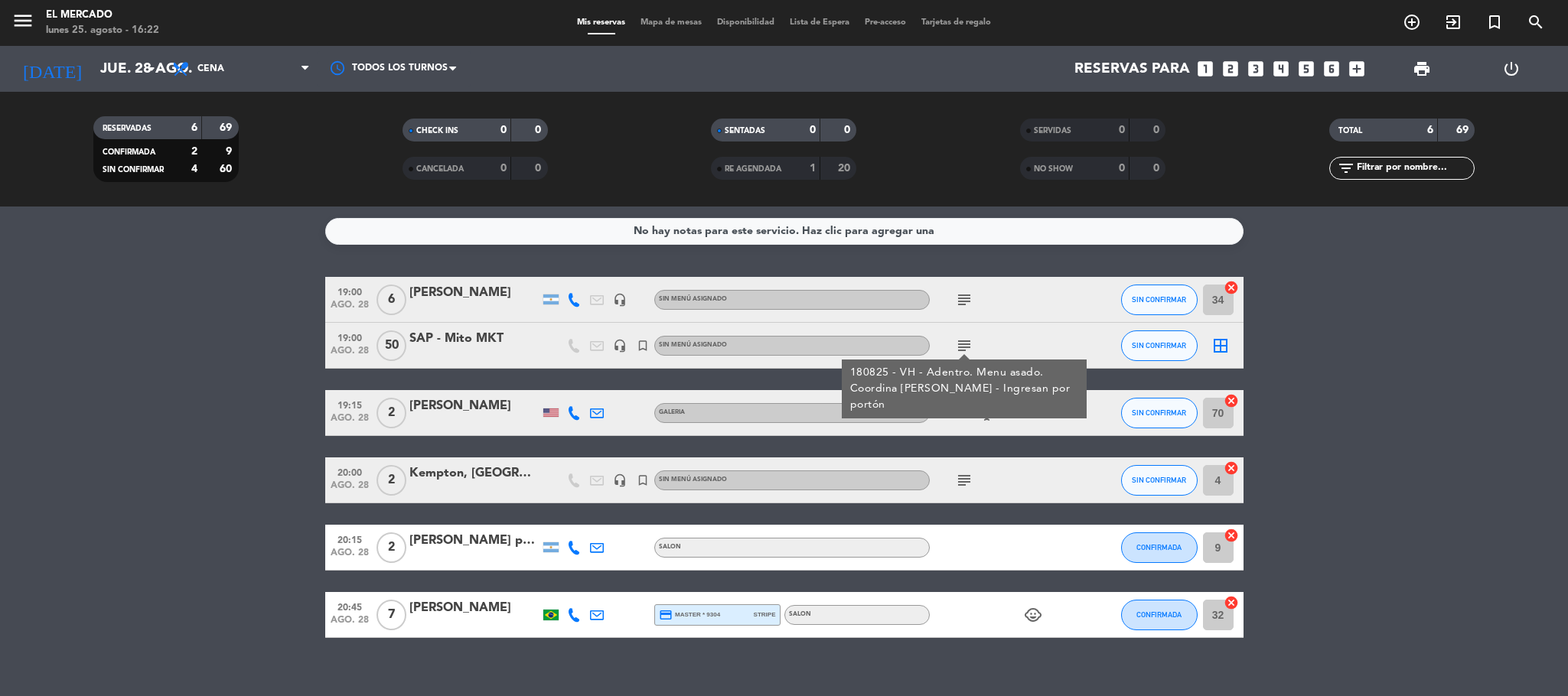
click at [780, 349] on icon "subject" at bounding box center [964, 346] width 18 height 18
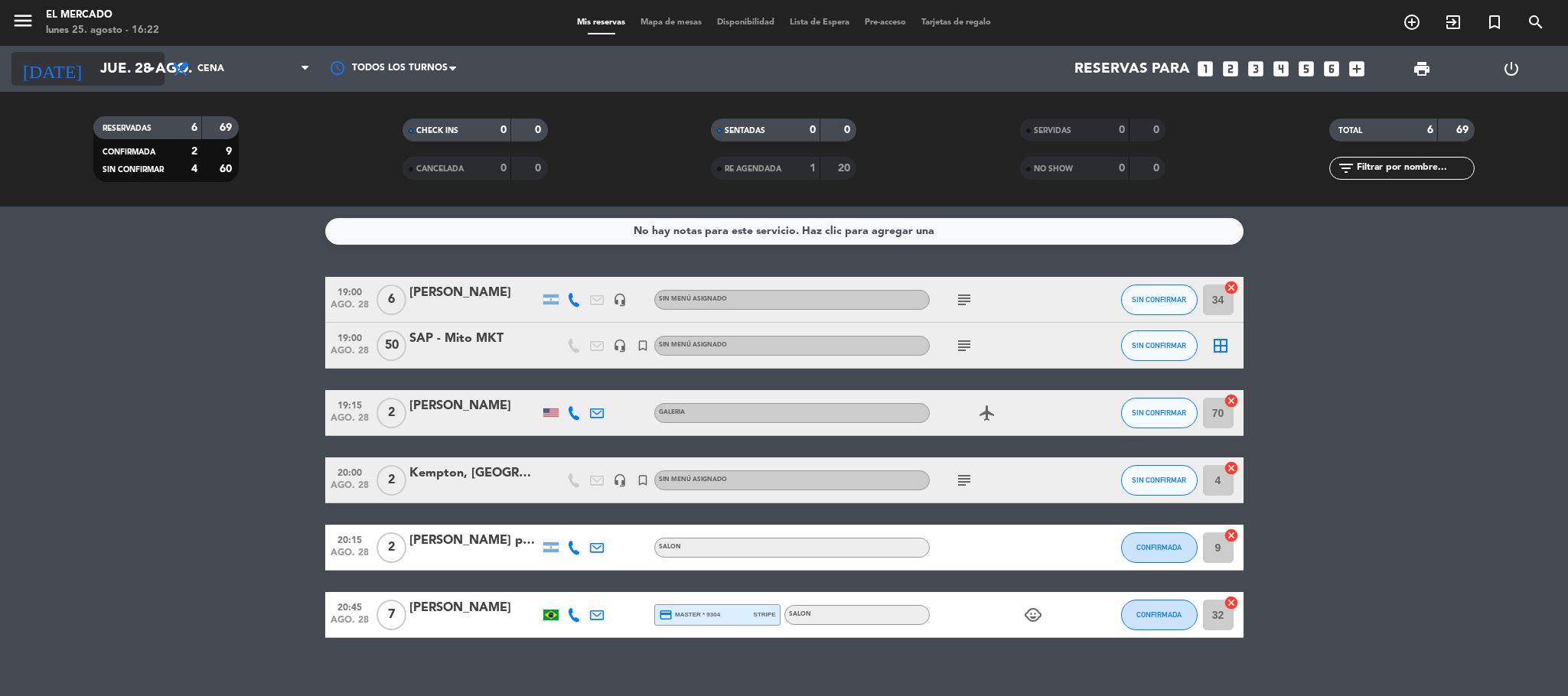
click at [92, 69] on input "jue. 28 ago." at bounding box center [185, 68] width 185 height 32
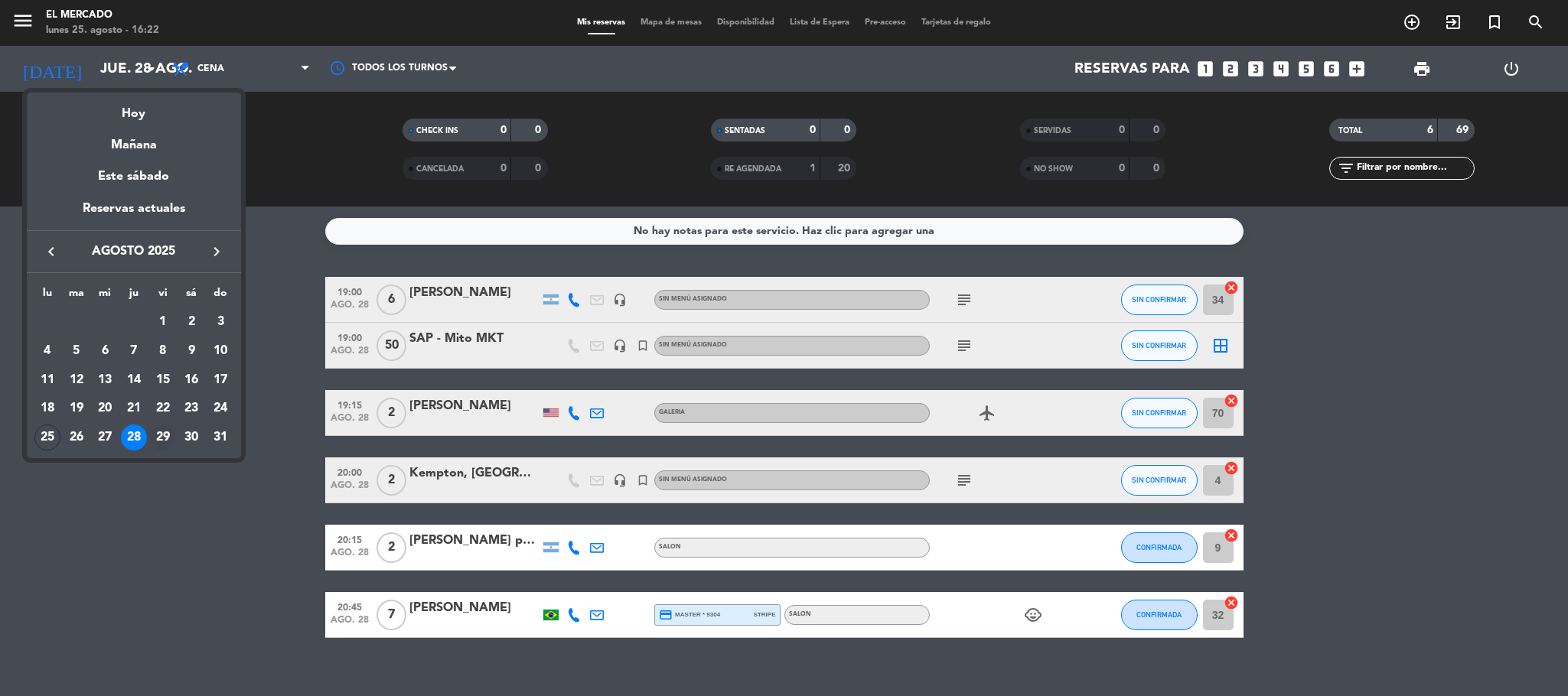
click at [163, 430] on div "29" at bounding box center [163, 438] width 26 height 26
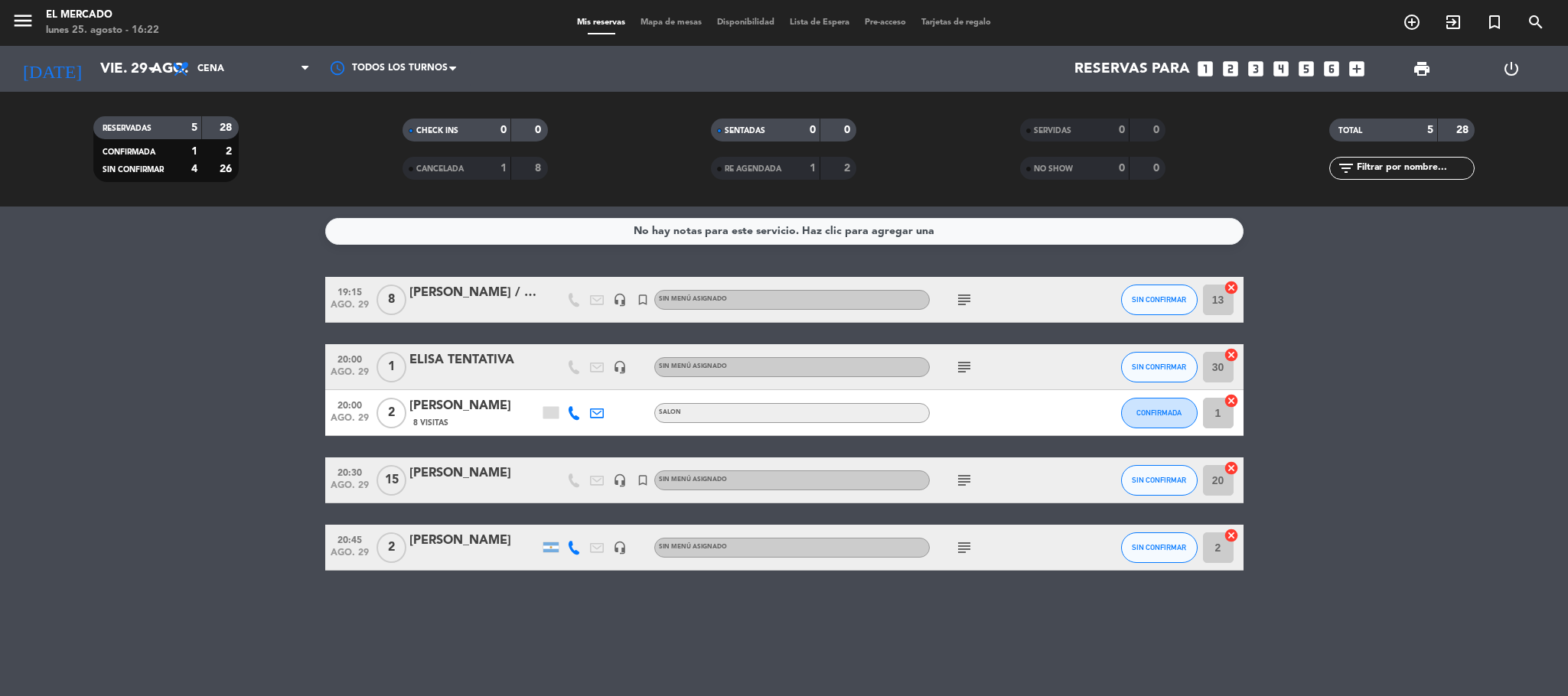
click at [780, 479] on icon "subject" at bounding box center [964, 480] width 18 height 18
click at [780, 478] on icon "subject" at bounding box center [964, 480] width 18 height 18
click at [780, 552] on icon "subject" at bounding box center [964, 548] width 18 height 18
click at [780, 361] on icon "subject" at bounding box center [964, 367] width 18 height 18
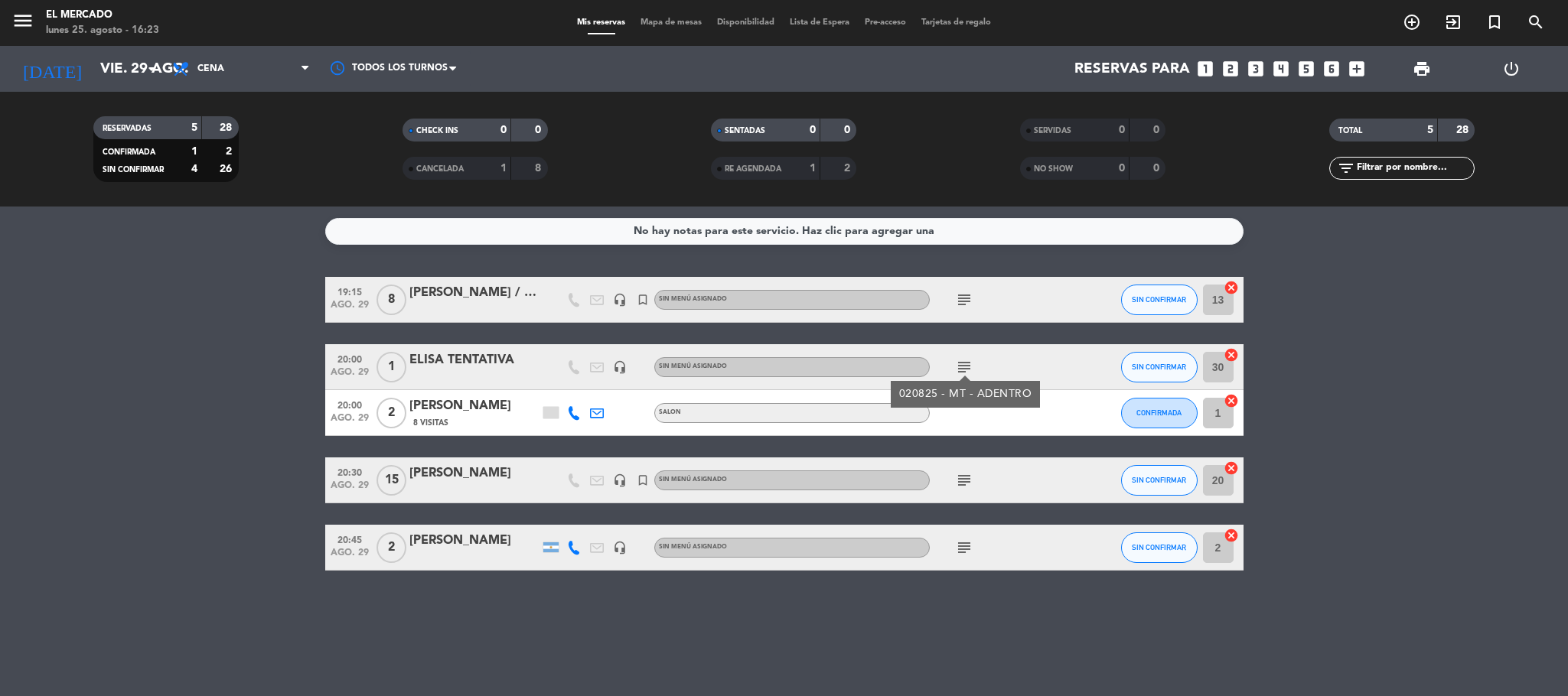
click at [780, 361] on icon "subject" at bounding box center [964, 367] width 18 height 18
click at [780, 306] on span "subject" at bounding box center [964, 300] width 23 height 18
click at [780, 297] on icon "subject" at bounding box center [964, 300] width 18 height 18
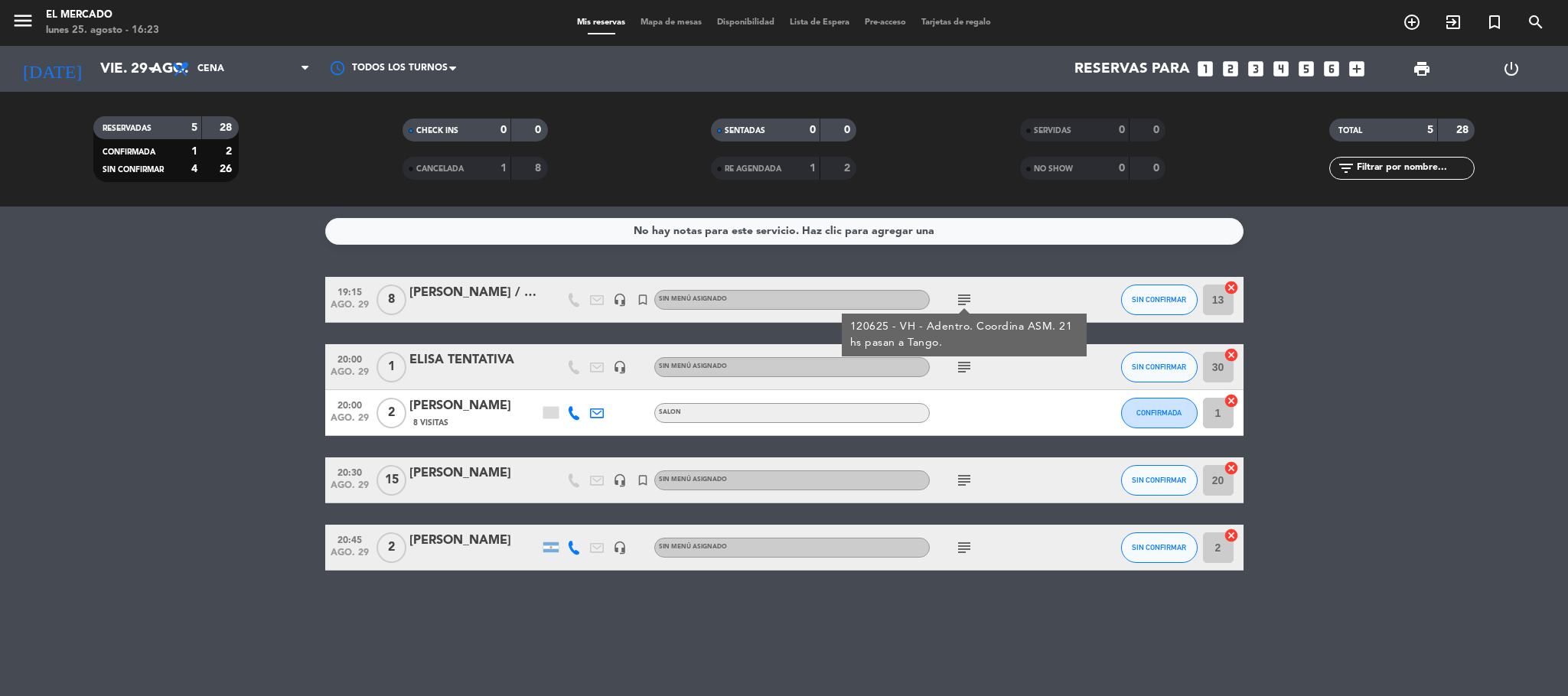
click at [780, 297] on icon "subject" at bounding box center [964, 300] width 18 height 18
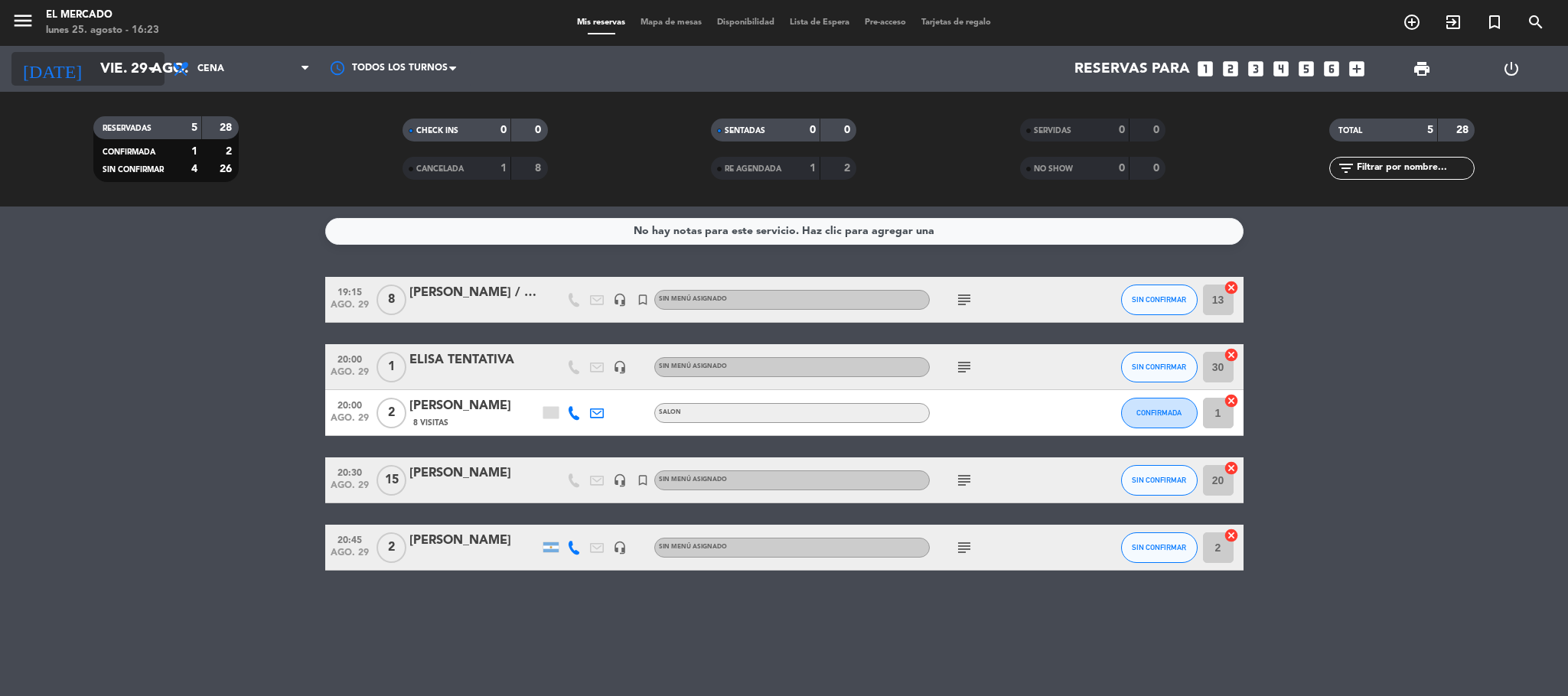
click at [109, 67] on input "vie. 29 ago." at bounding box center [185, 68] width 185 height 32
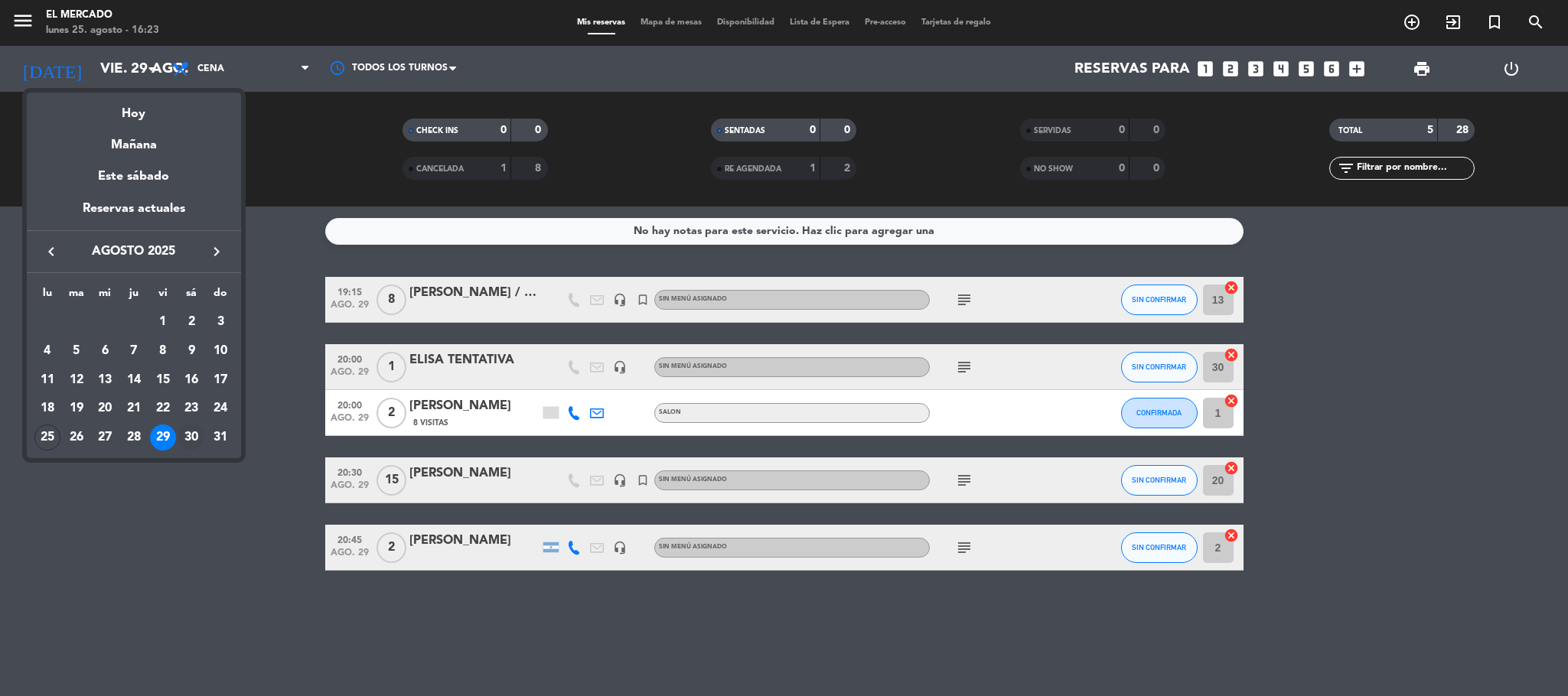
click at [190, 441] on div "30" at bounding box center [191, 438] width 26 height 26
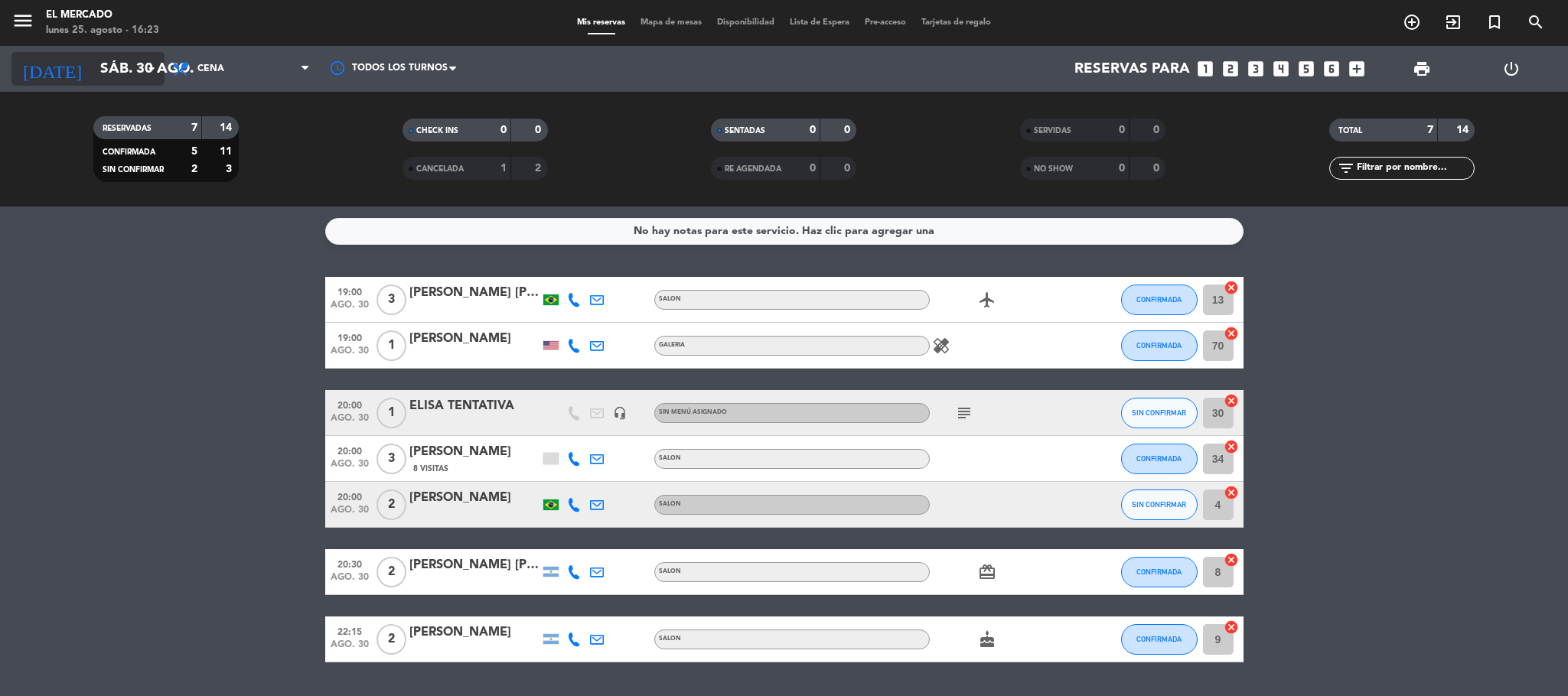
click at [129, 53] on input "sáb. 30 ago." at bounding box center [185, 68] width 185 height 32
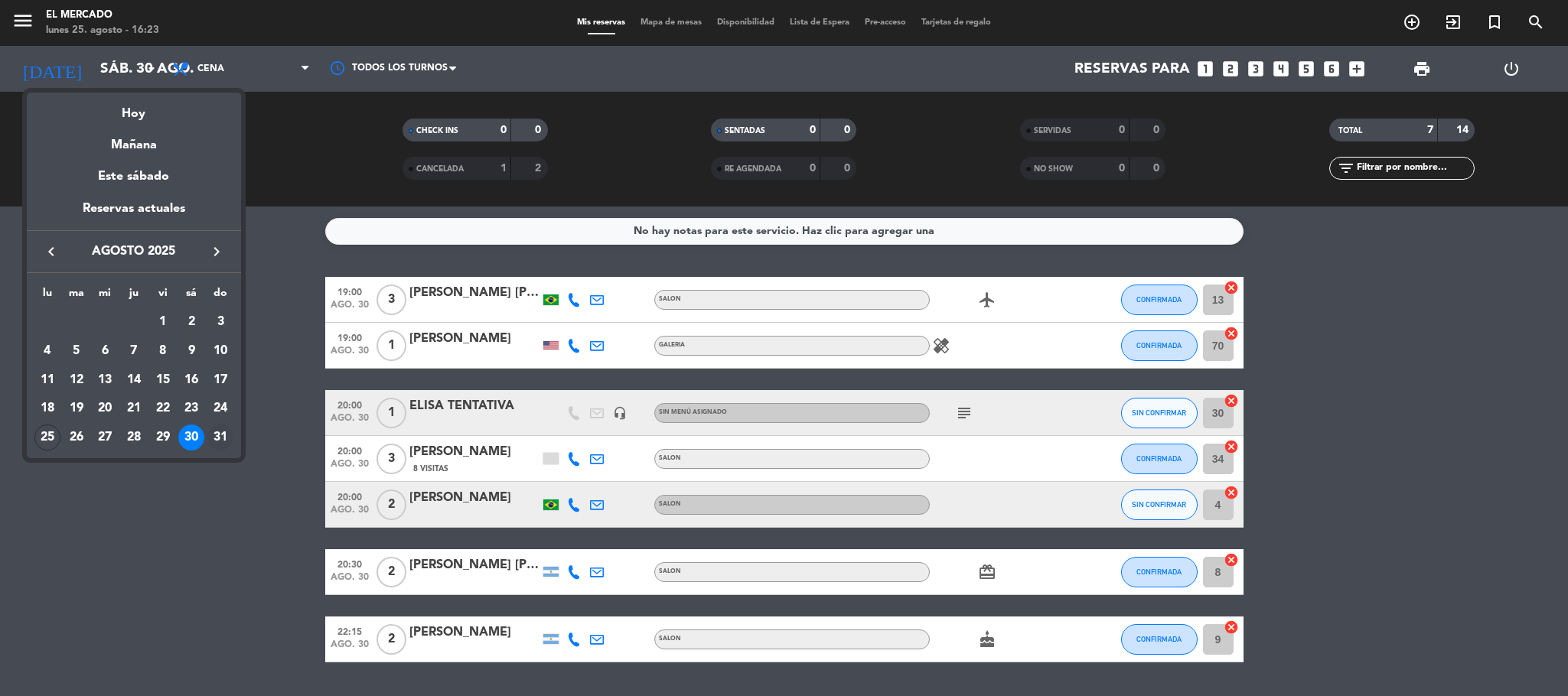
click at [219, 439] on div "31" at bounding box center [221, 438] width 26 height 26
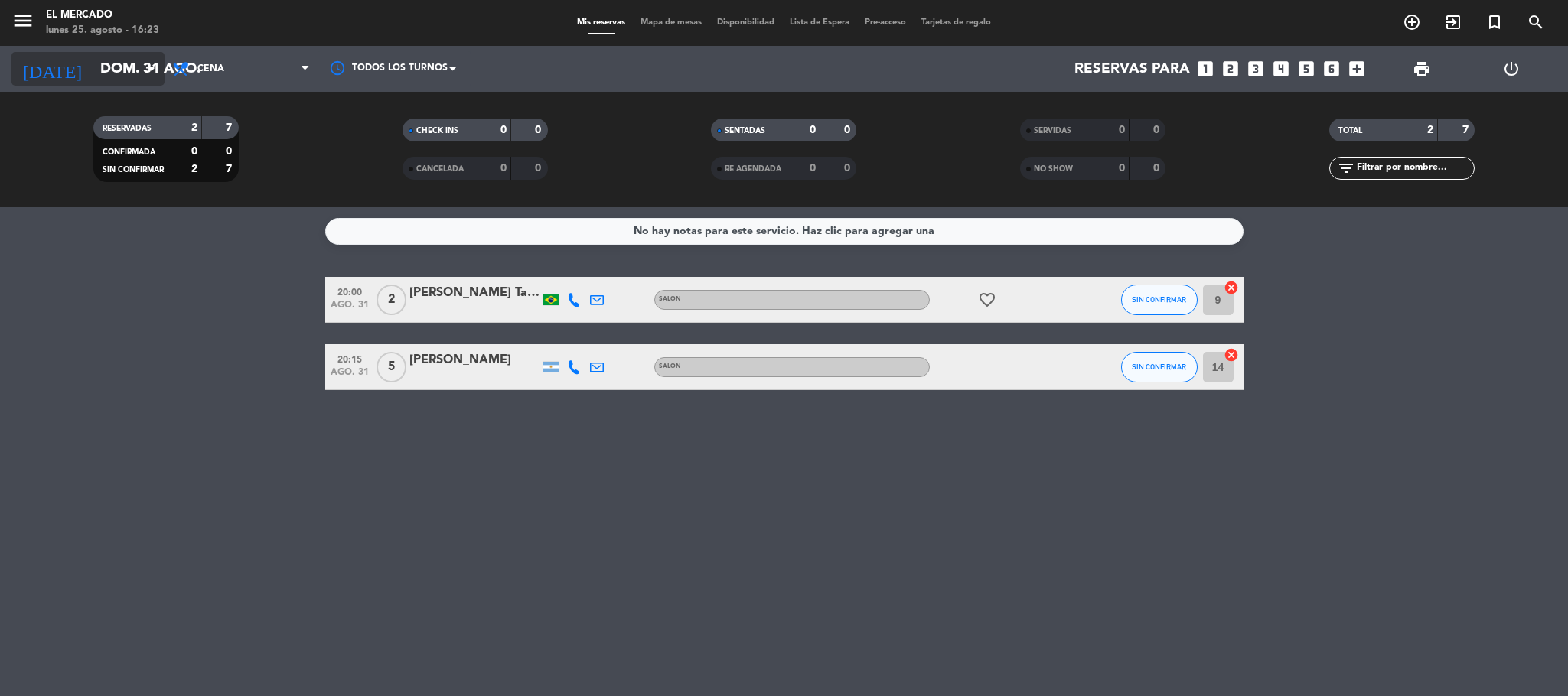
click at [147, 71] on icon "arrow_drop_down" at bounding box center [152, 68] width 18 height 18
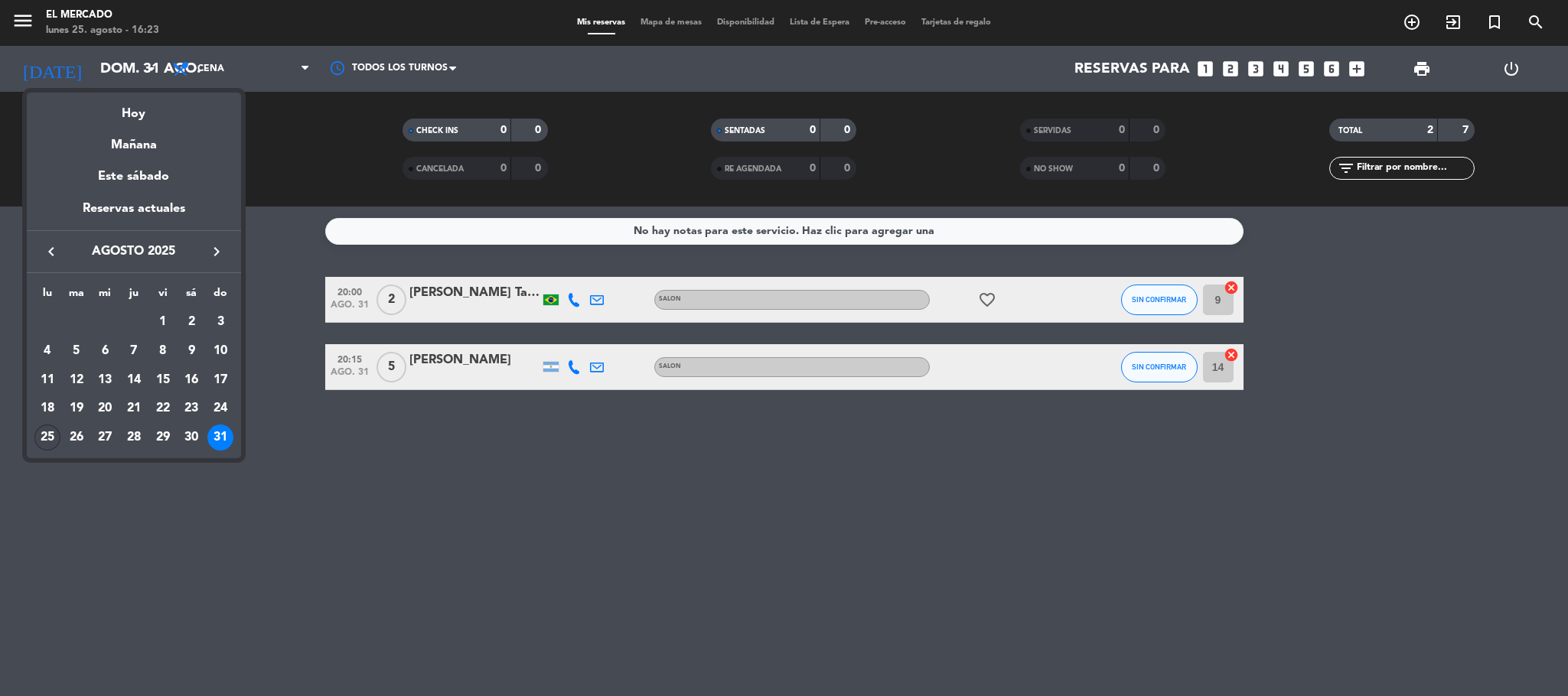
click at [47, 429] on div "25" at bounding box center [48, 438] width 26 height 26
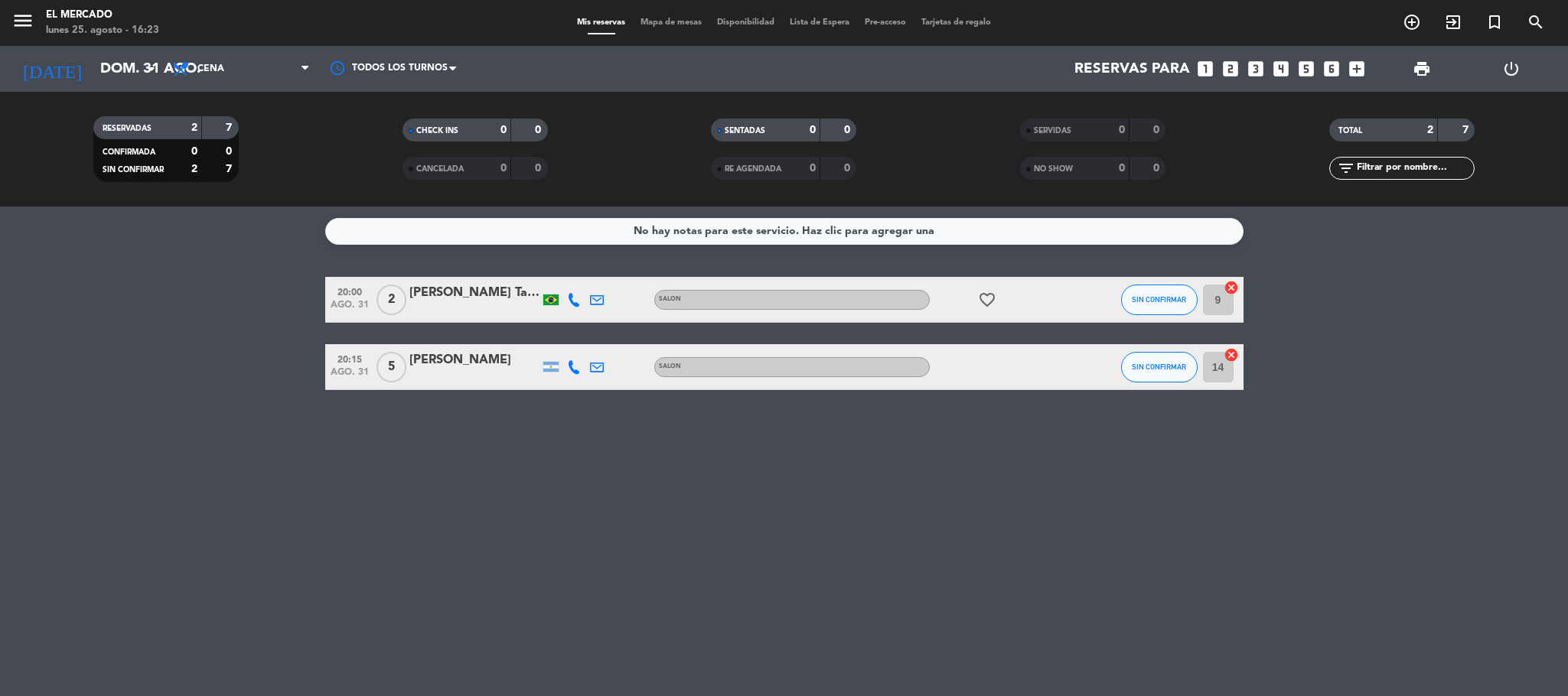
type input "lun. 25 ago."
